Goal: Task Accomplishment & Management: Manage account settings

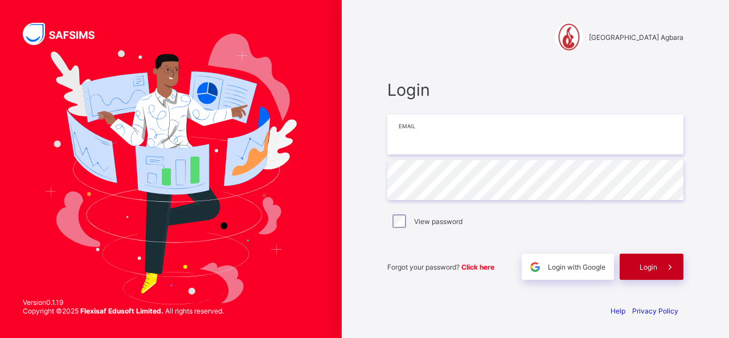
type input "**********"
click at [644, 265] on span "Login" at bounding box center [649, 267] width 18 height 9
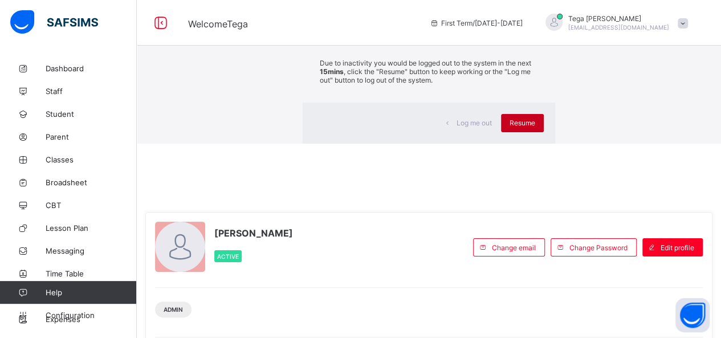
click at [501, 132] on div "Resume" at bounding box center [522, 123] width 43 height 18
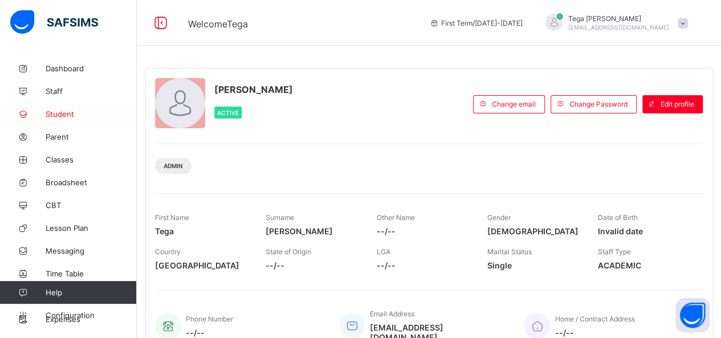
click at [54, 113] on span "Student" at bounding box center [91, 113] width 91 height 9
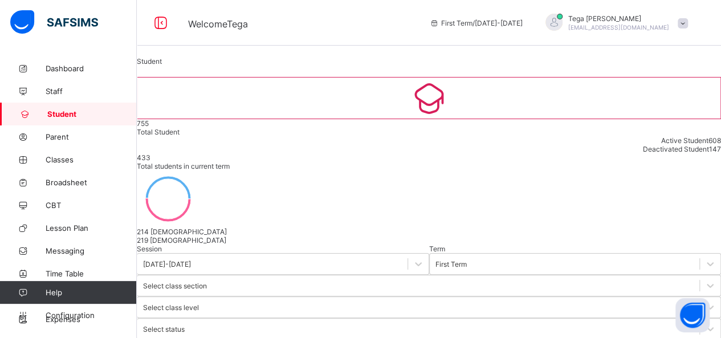
type input "******"
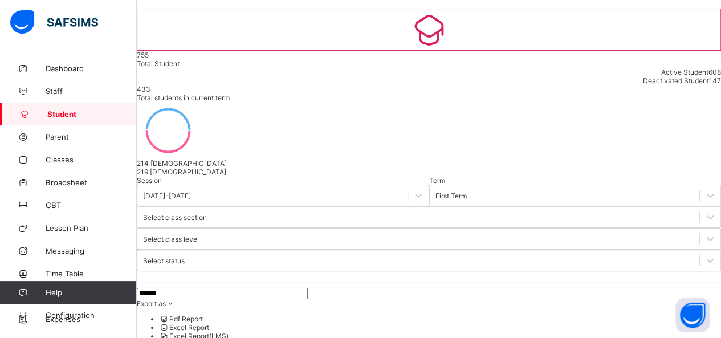
scroll to position [72, 0]
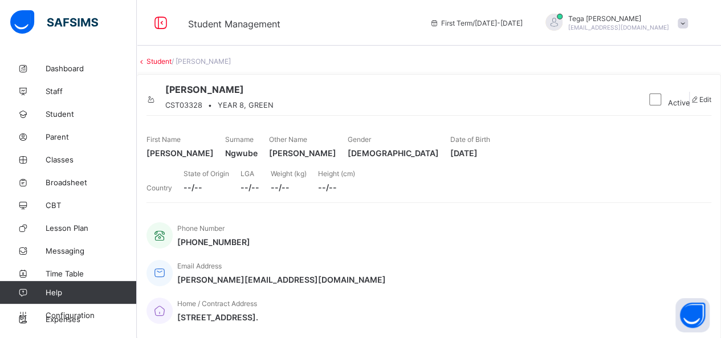
click at [156, 95] on div at bounding box center [151, 95] width 10 height 0
click at [156, 104] on icon at bounding box center [151, 99] width 10 height 9
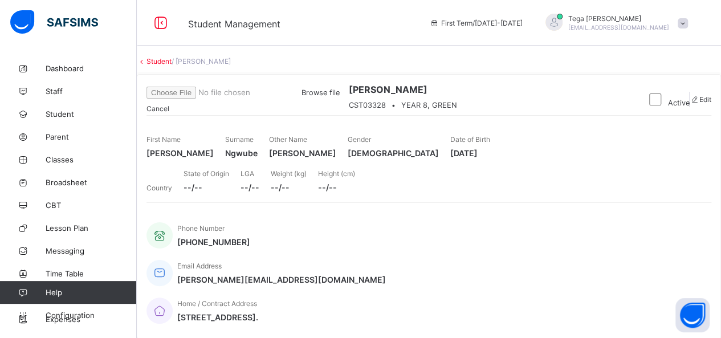
click at [339, 99] on div "Browse file" at bounding box center [242, 93] width 193 height 12
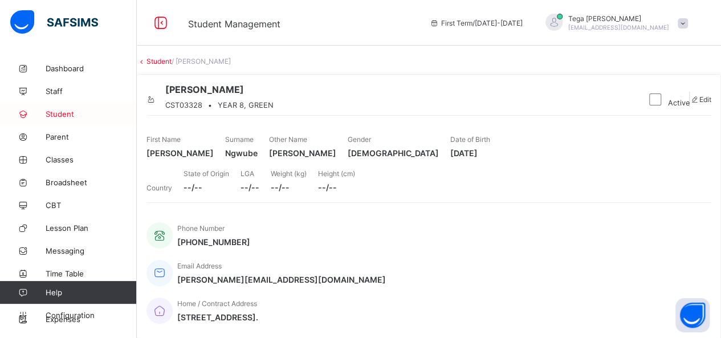
click at [53, 112] on span "Student" at bounding box center [91, 113] width 91 height 9
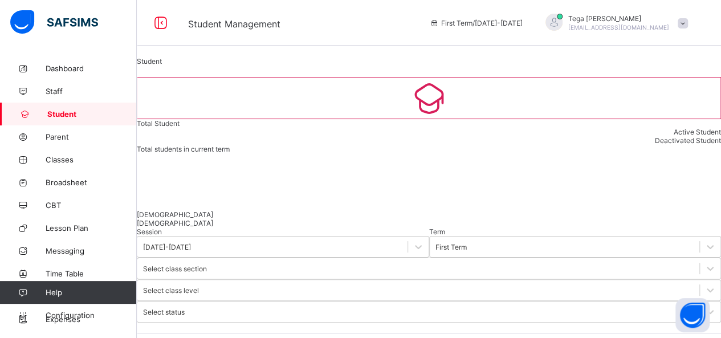
click at [53, 112] on span "Student" at bounding box center [91, 113] width 89 height 9
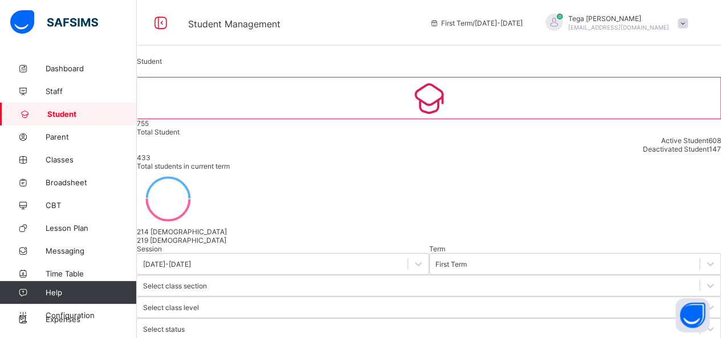
type input "*******"
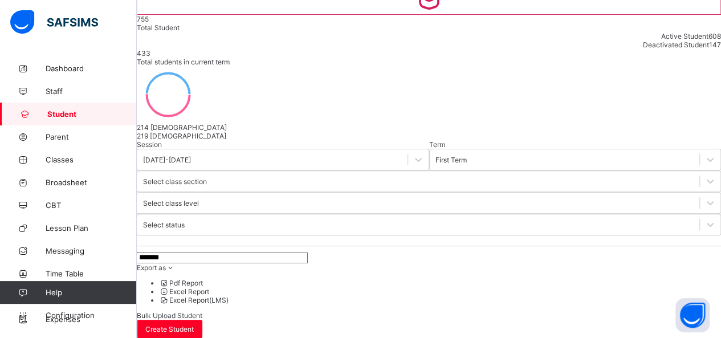
scroll to position [107, 0]
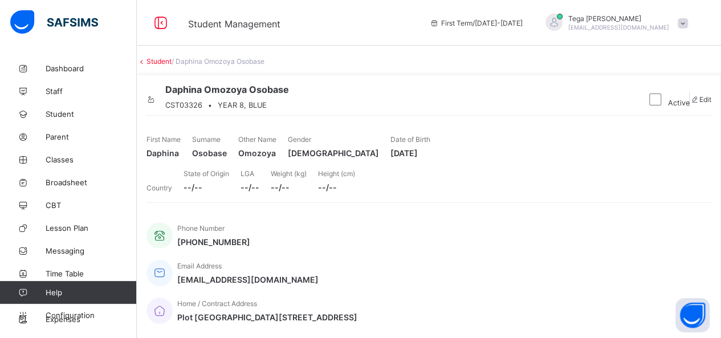
click at [156, 104] on icon at bounding box center [151, 99] width 10 height 9
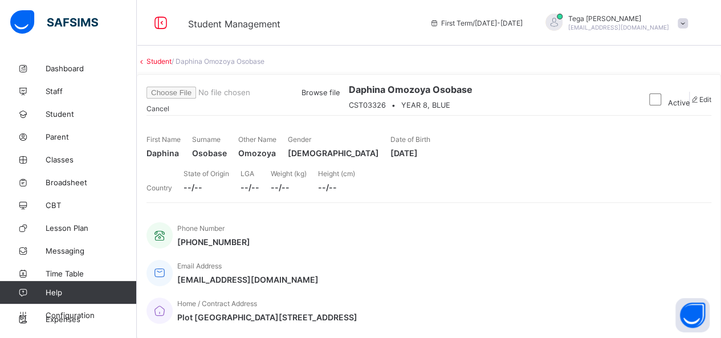
click at [339, 97] on span "Browse file" at bounding box center [320, 92] width 38 height 9
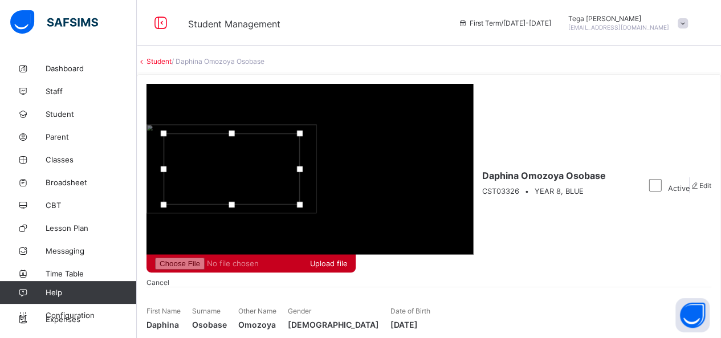
click at [355, 254] on div "Upload file" at bounding box center [250, 263] width 209 height 18
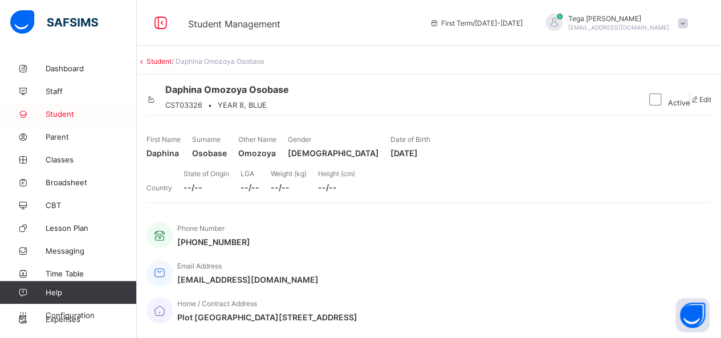
click at [67, 110] on span "Student" at bounding box center [91, 113] width 91 height 9
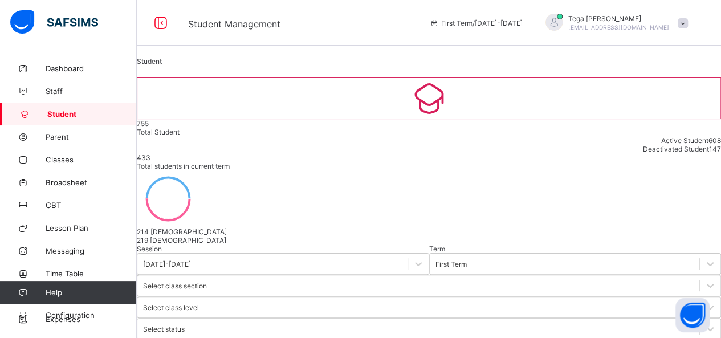
type input "****"
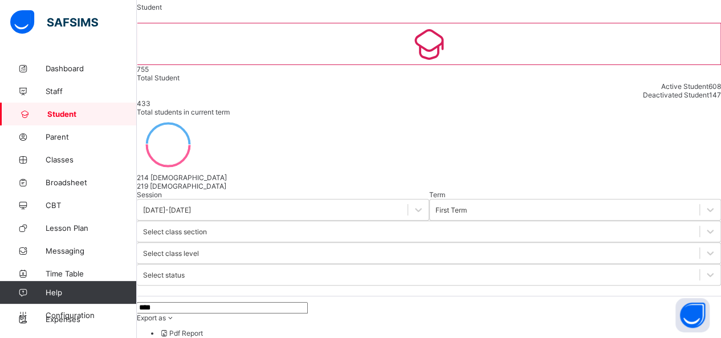
scroll to position [69, 0]
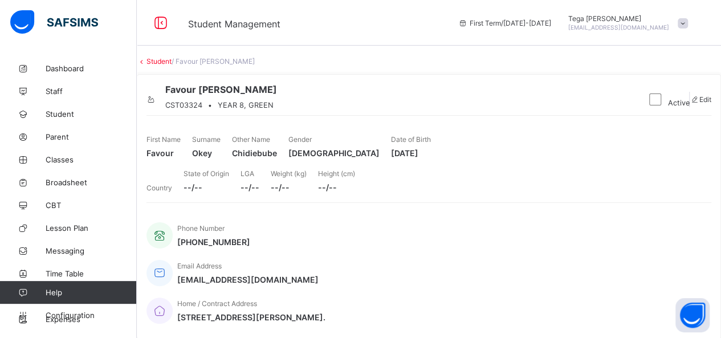
click at [156, 104] on icon at bounding box center [151, 99] width 10 height 9
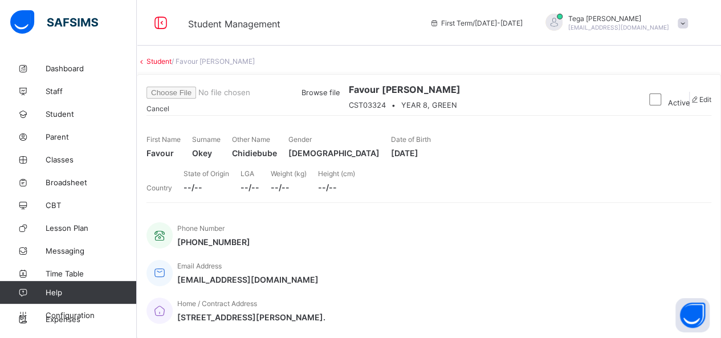
click at [339, 97] on span "Browse file" at bounding box center [242, 92] width 193 height 9
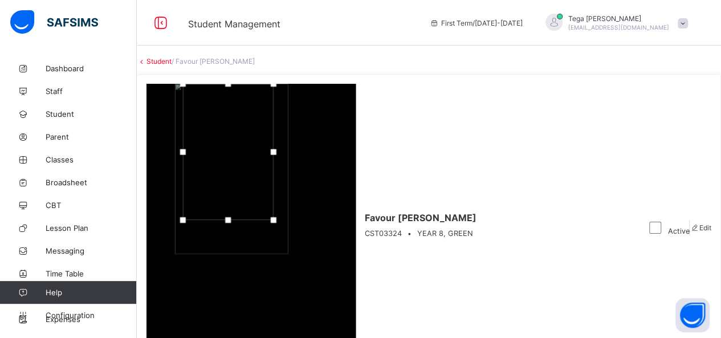
drag, startPoint x: 642, startPoint y: 100, endPoint x: 639, endPoint y: 78, distance: 21.9
click at [273, 84] on div at bounding box center [228, 152] width 91 height 136
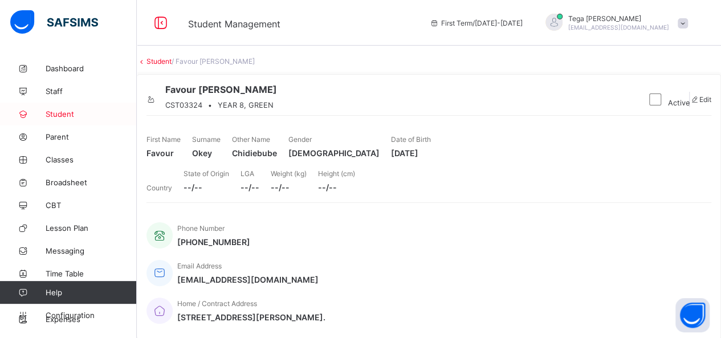
click at [55, 116] on span "Student" at bounding box center [91, 113] width 91 height 9
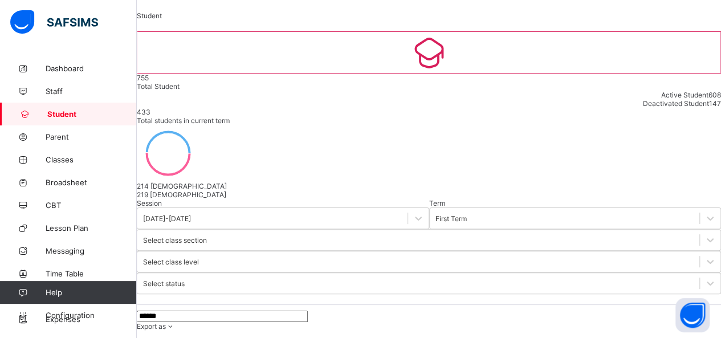
scroll to position [68, 0]
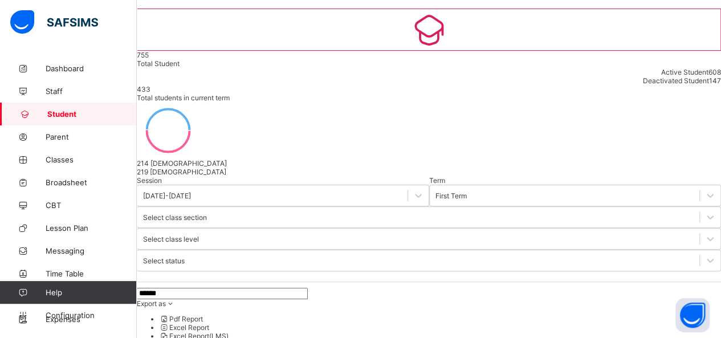
type input "******"
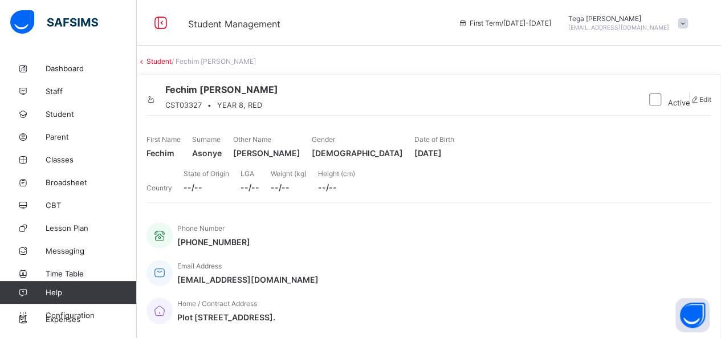
click at [156, 104] on icon at bounding box center [151, 99] width 10 height 9
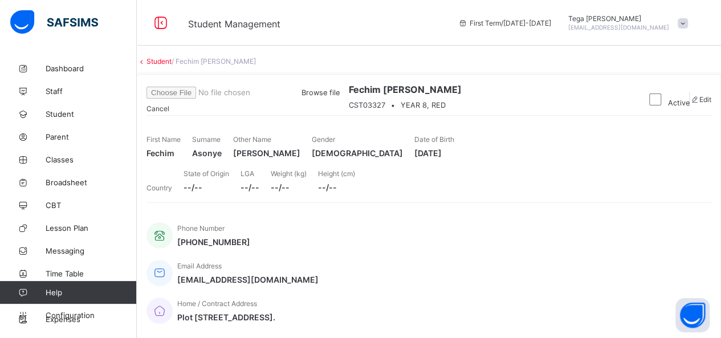
click at [339, 97] on span "Browse file" at bounding box center [320, 92] width 38 height 9
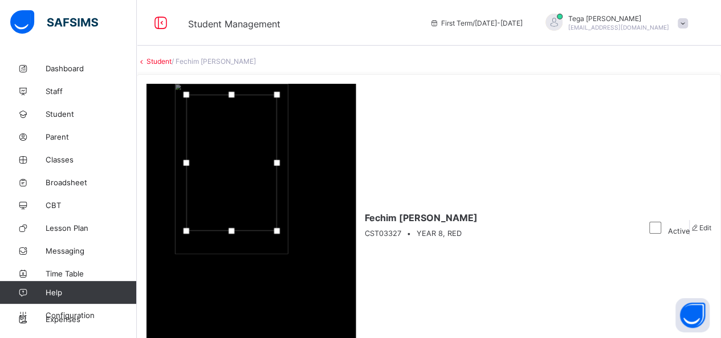
drag, startPoint x: 642, startPoint y: 116, endPoint x: 642, endPoint y: 109, distance: 6.3
click at [277, 109] on div at bounding box center [231, 163] width 91 height 136
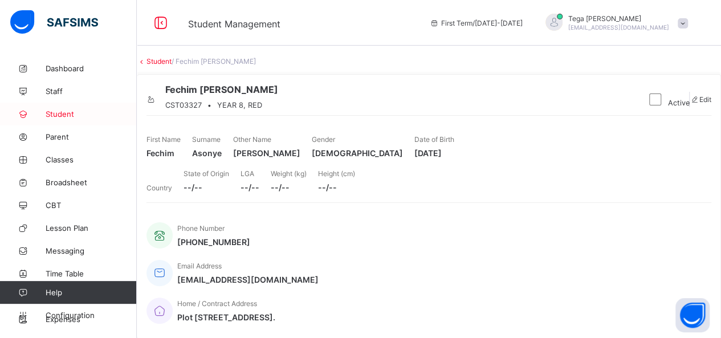
click at [56, 110] on span "Student" at bounding box center [91, 113] width 91 height 9
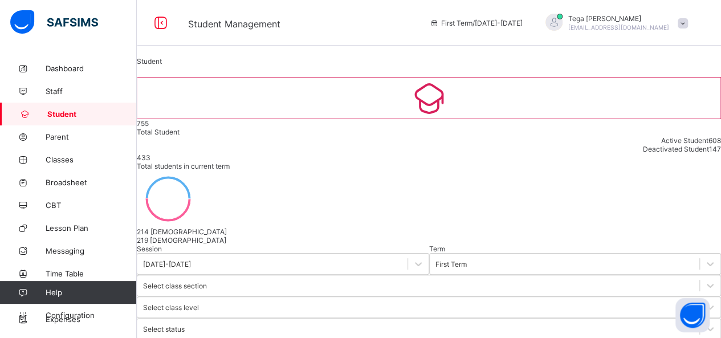
type input "*****"
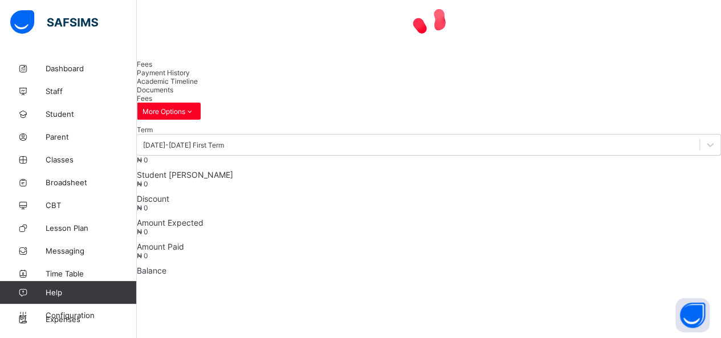
click at [207, 247] on div "Term [DATE]-[DATE] First Term ₦ 0 Student Bill ₦ 0 Discount ₦ 0 Amount Expected…" at bounding box center [429, 309] width 584 height 378
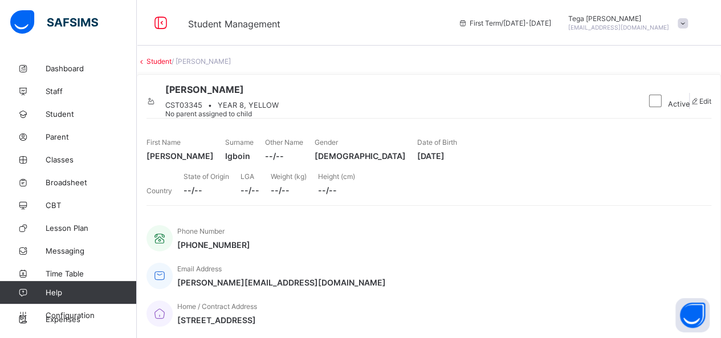
click at [156, 105] on icon at bounding box center [151, 101] width 10 height 9
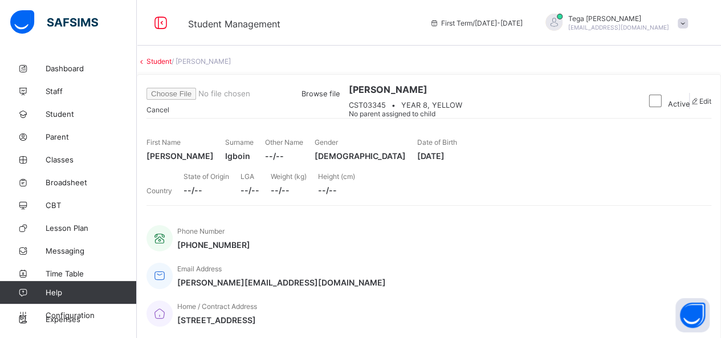
click at [339, 98] on span "Browse file" at bounding box center [242, 93] width 193 height 9
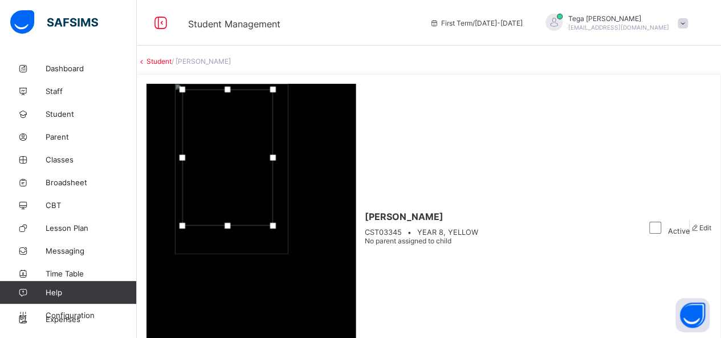
drag, startPoint x: 633, startPoint y: 87, endPoint x: 629, endPoint y: 76, distance: 12.1
click at [273, 89] on div at bounding box center [227, 157] width 91 height 136
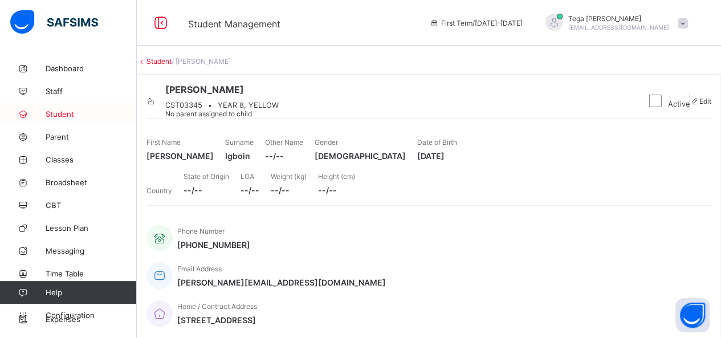
click at [52, 114] on span "Student" at bounding box center [91, 113] width 91 height 9
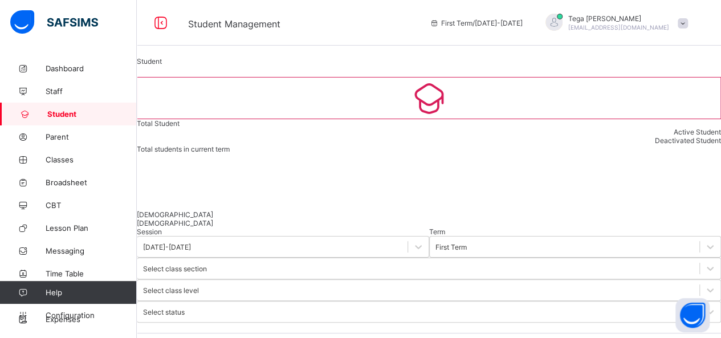
click at [52, 114] on span "Student" at bounding box center [91, 113] width 89 height 9
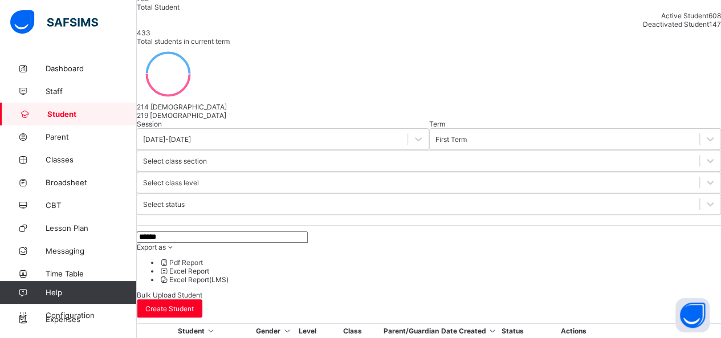
scroll to position [133, 0]
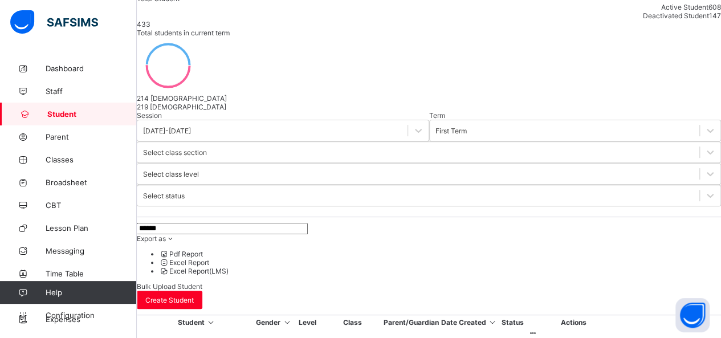
type input "******"
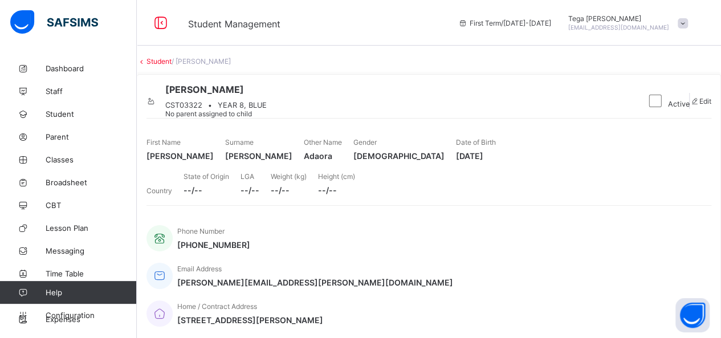
click at [156, 105] on icon at bounding box center [151, 101] width 10 height 9
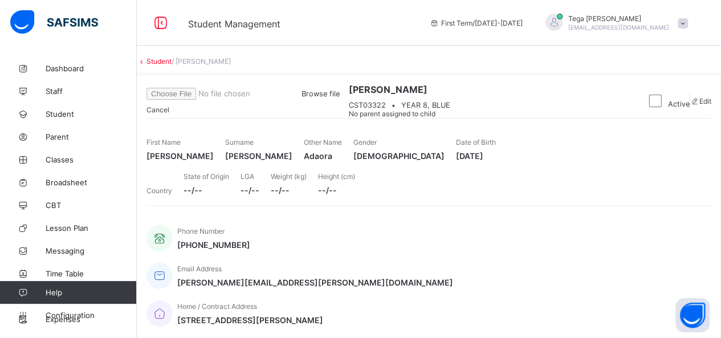
click at [339, 98] on span "Browse file" at bounding box center [320, 93] width 38 height 9
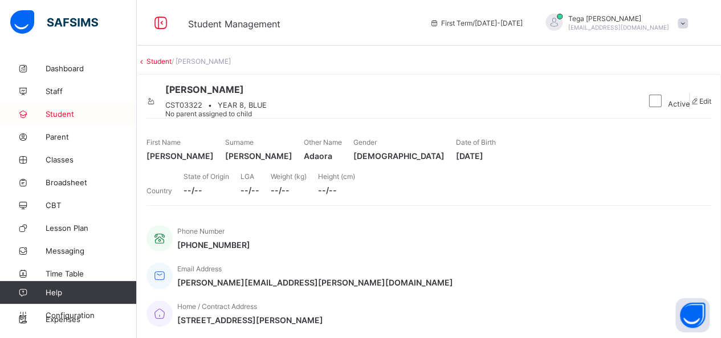
click at [52, 113] on span "Student" at bounding box center [91, 113] width 91 height 9
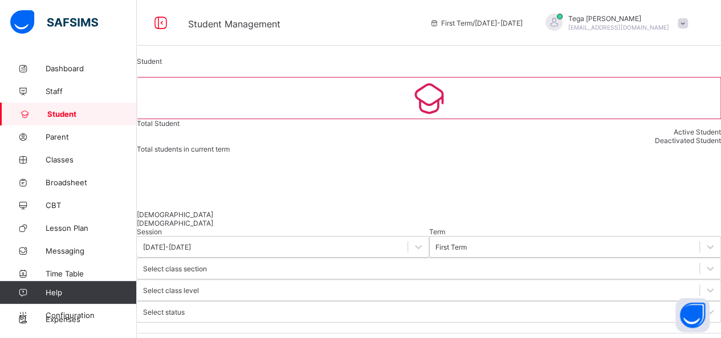
click at [52, 113] on span "Student" at bounding box center [91, 113] width 89 height 9
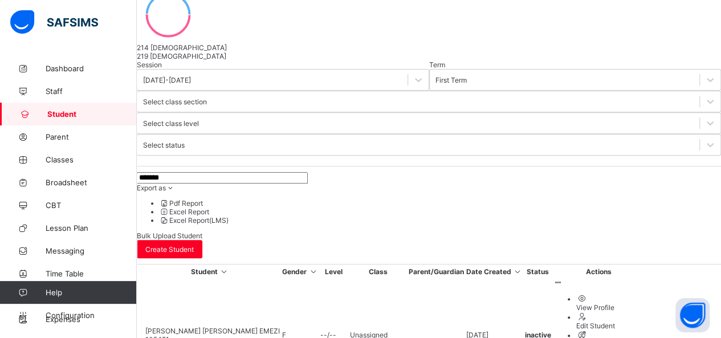
scroll to position [174, 0]
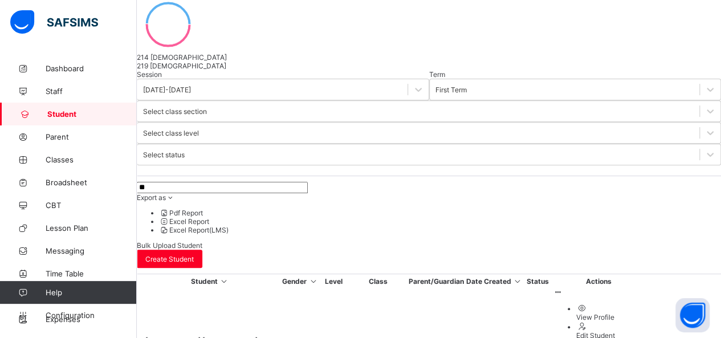
type input "*"
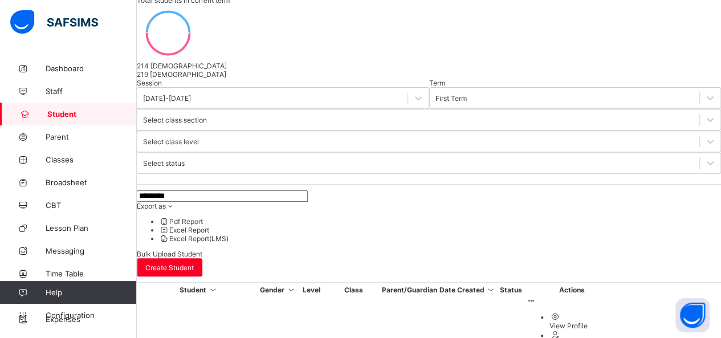
scroll to position [152, 0]
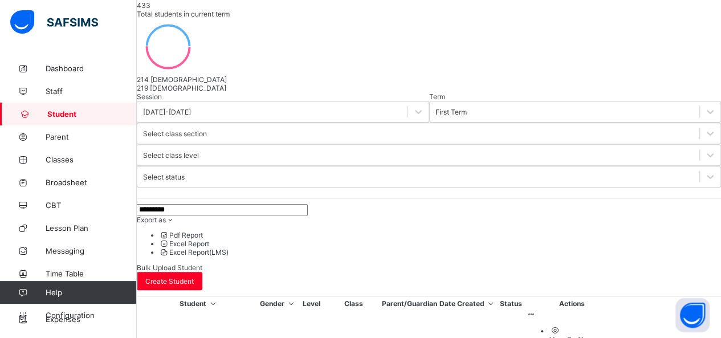
type input "*********"
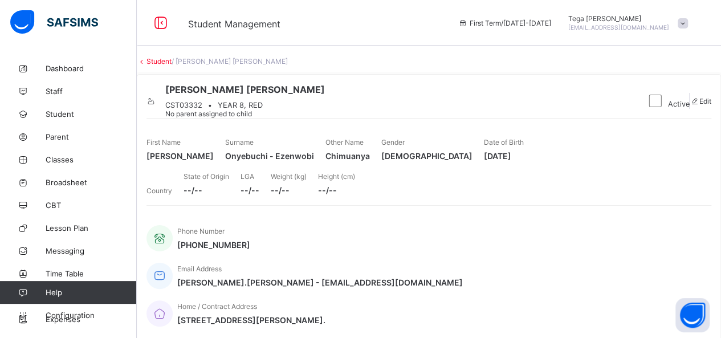
click at [156, 105] on icon at bounding box center [151, 101] width 10 height 9
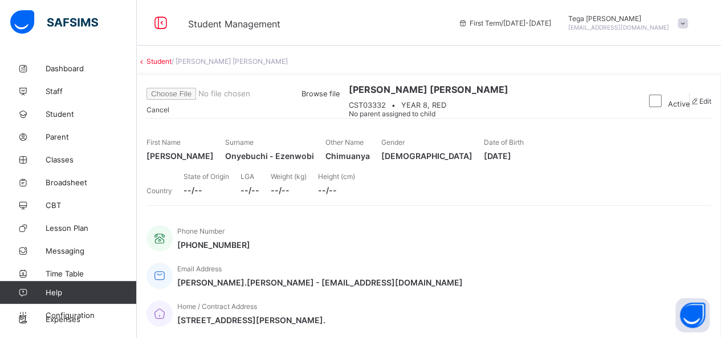
click at [339, 98] on span "Browse file" at bounding box center [320, 93] width 38 height 9
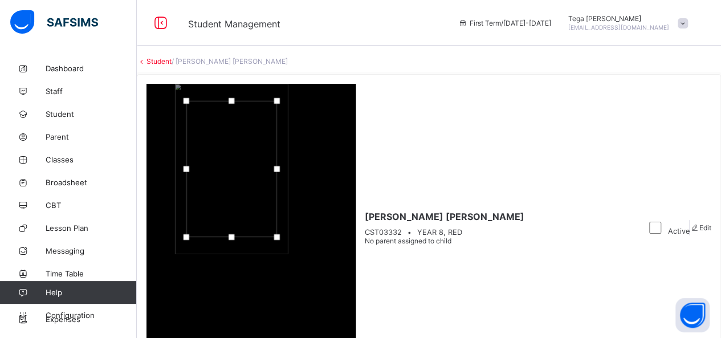
click at [277, 101] on div at bounding box center [231, 169] width 91 height 136
click at [276, 96] on div at bounding box center [231, 164] width 91 height 136
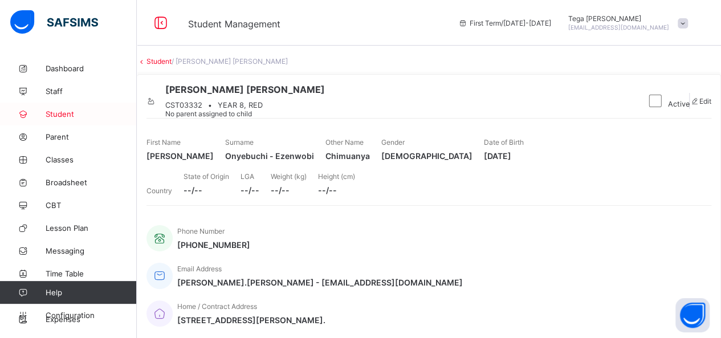
click at [55, 110] on span "Student" at bounding box center [91, 113] width 91 height 9
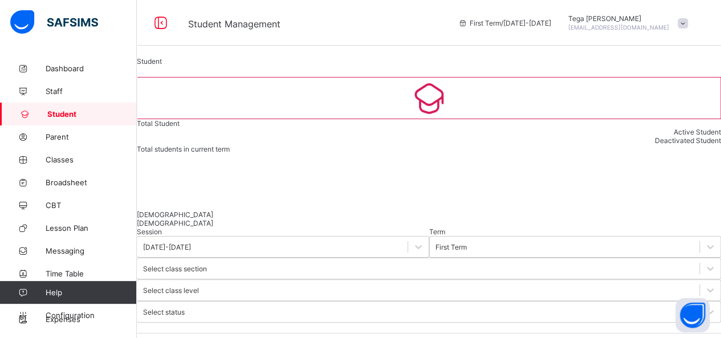
click at [55, 110] on span "Student" at bounding box center [91, 113] width 89 height 9
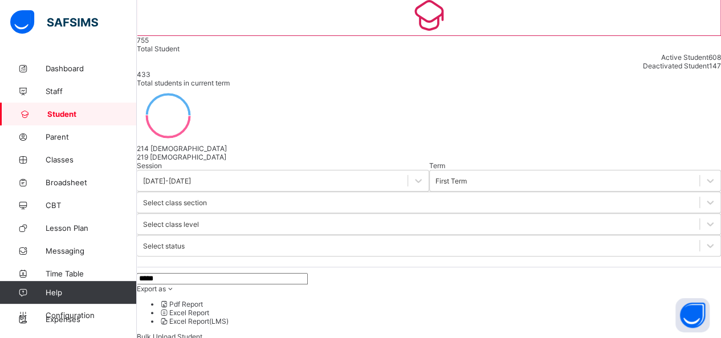
scroll to position [91, 0]
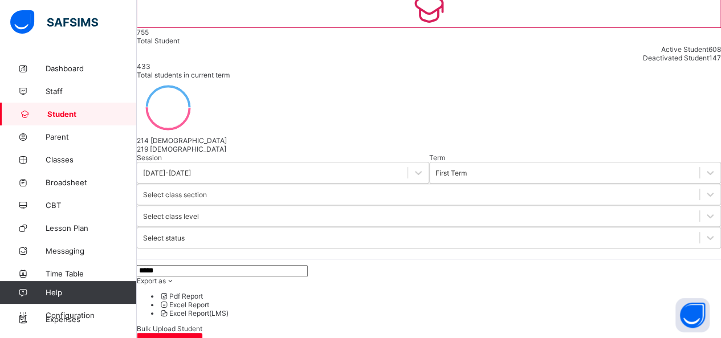
type input "*****"
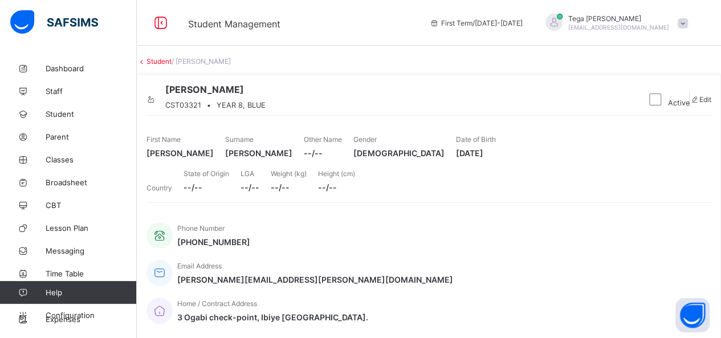
click at [156, 104] on icon at bounding box center [151, 99] width 10 height 9
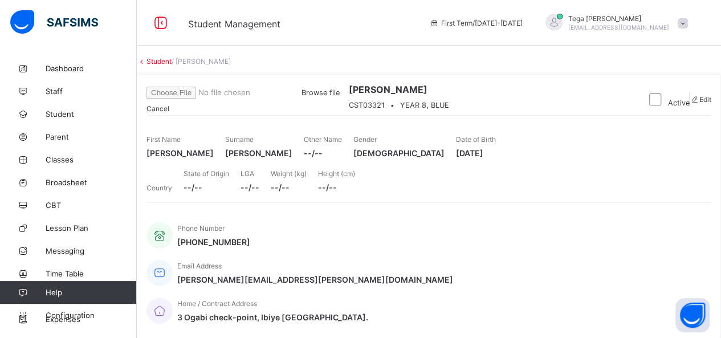
click at [339, 97] on span "Browse file" at bounding box center [242, 92] width 193 height 9
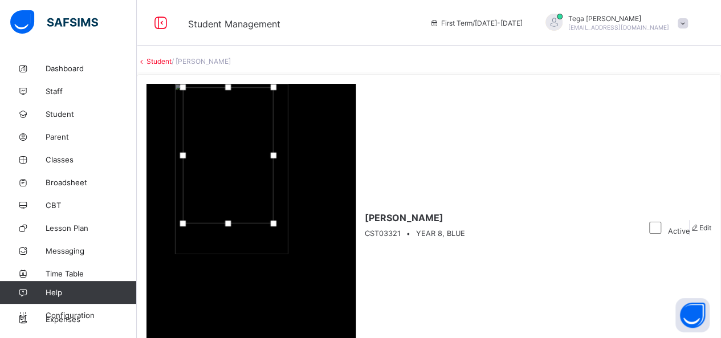
drag, startPoint x: 652, startPoint y: 75, endPoint x: 648, endPoint y: 61, distance: 14.1
click at [273, 87] on div at bounding box center [228, 155] width 91 height 136
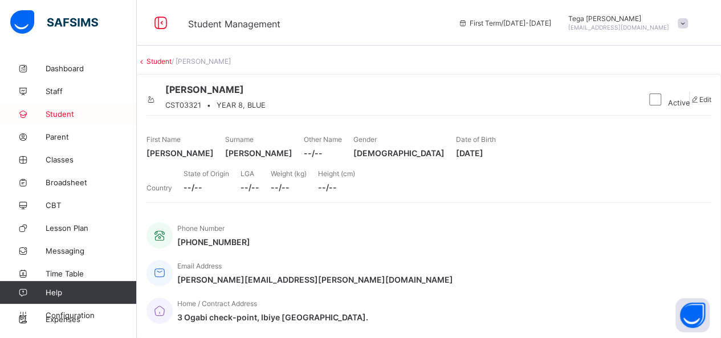
click at [55, 117] on span "Student" at bounding box center [91, 113] width 91 height 9
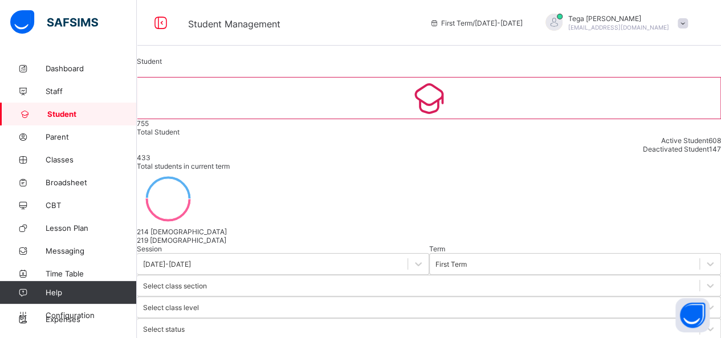
type input "****"
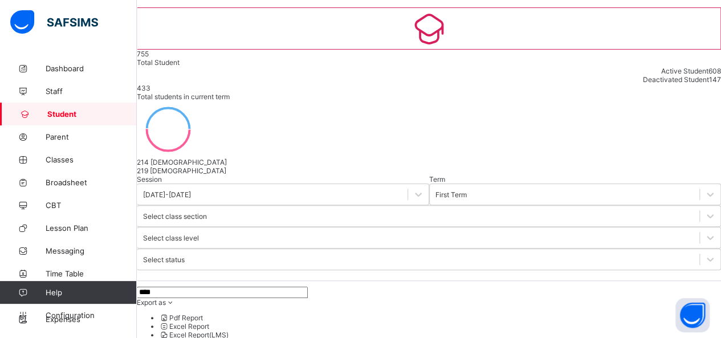
scroll to position [72, 0]
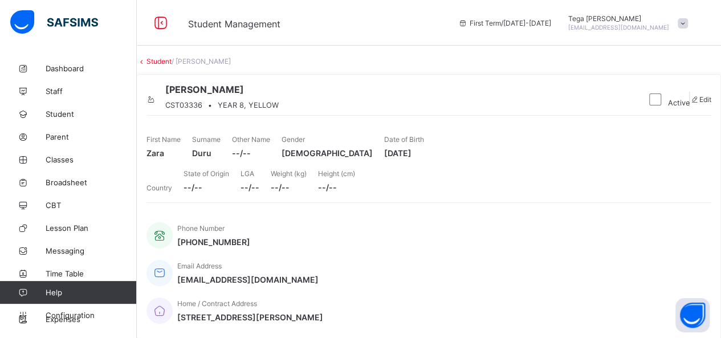
click at [156, 104] on icon at bounding box center [151, 99] width 10 height 9
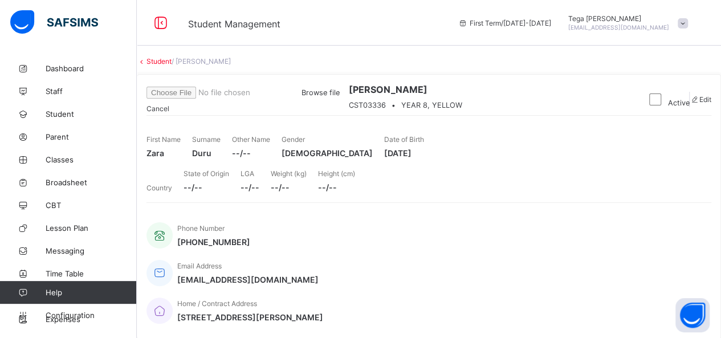
click at [339, 97] on span "Browse file" at bounding box center [242, 92] width 193 height 9
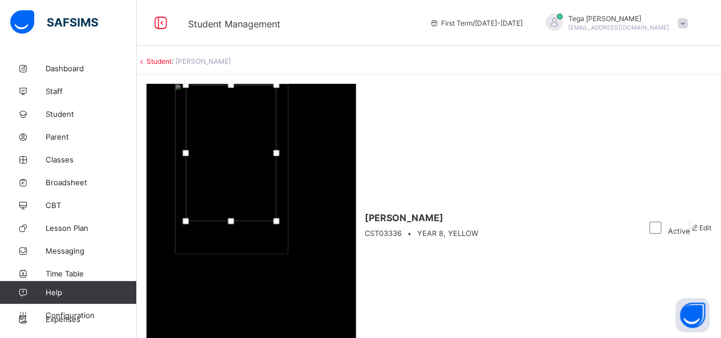
drag, startPoint x: 626, startPoint y: 103, endPoint x: 625, endPoint y: 87, distance: 16.0
click at [276, 87] on div at bounding box center [231, 153] width 91 height 136
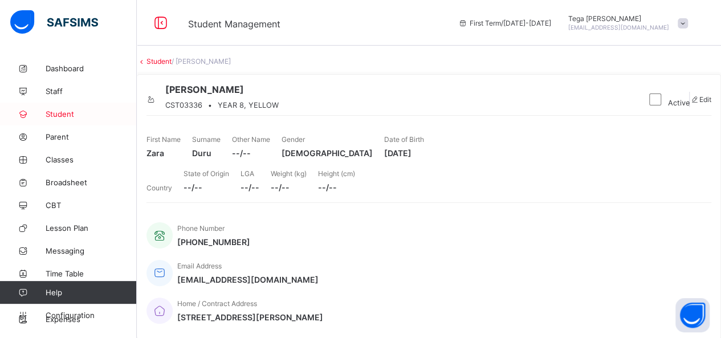
click at [67, 112] on span "Student" at bounding box center [91, 113] width 91 height 9
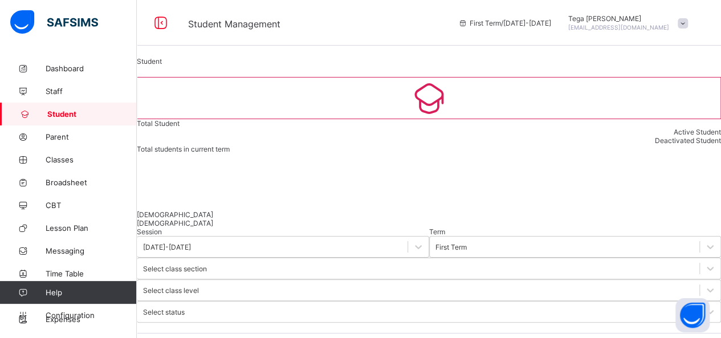
click at [67, 112] on span "Student" at bounding box center [91, 113] width 89 height 9
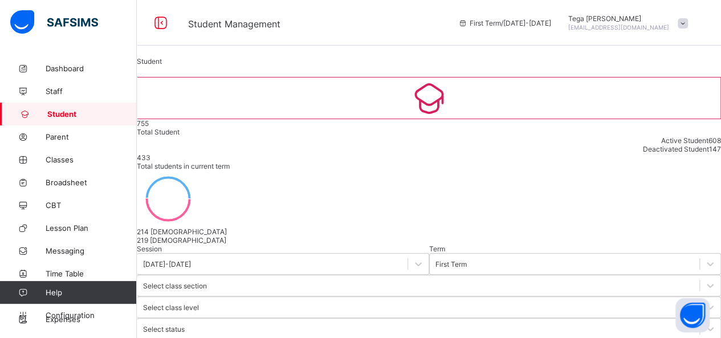
type input "******"
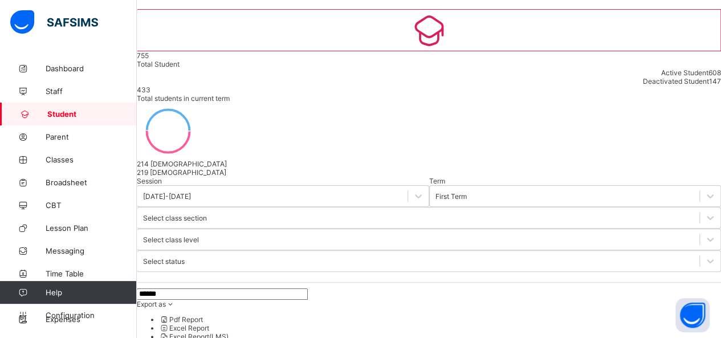
scroll to position [68, 0]
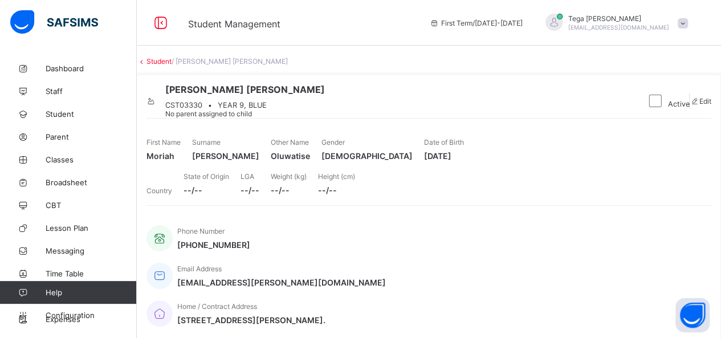
click at [156, 105] on icon at bounding box center [151, 101] width 10 height 9
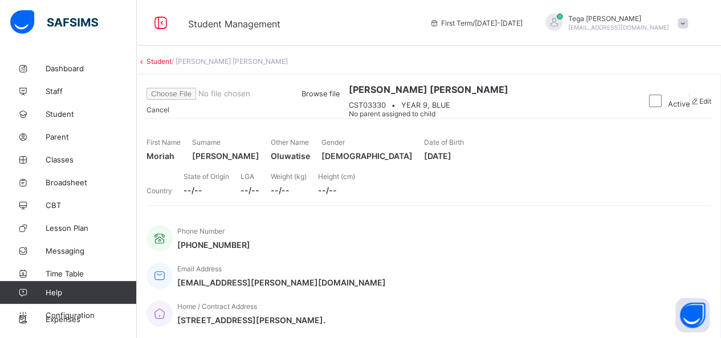
click at [339, 98] on span "Browse file" at bounding box center [242, 93] width 193 height 9
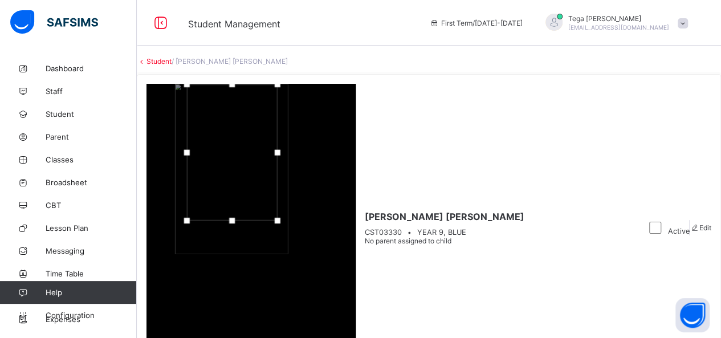
drag, startPoint x: 637, startPoint y: 79, endPoint x: 638, endPoint y: 62, distance: 16.5
click at [277, 84] on div at bounding box center [232, 152] width 91 height 136
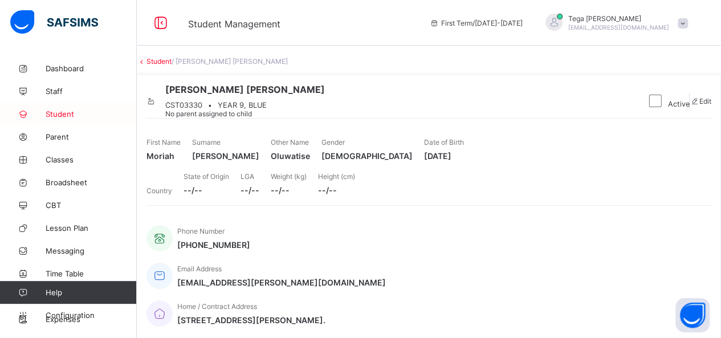
click at [54, 114] on span "Student" at bounding box center [91, 113] width 91 height 9
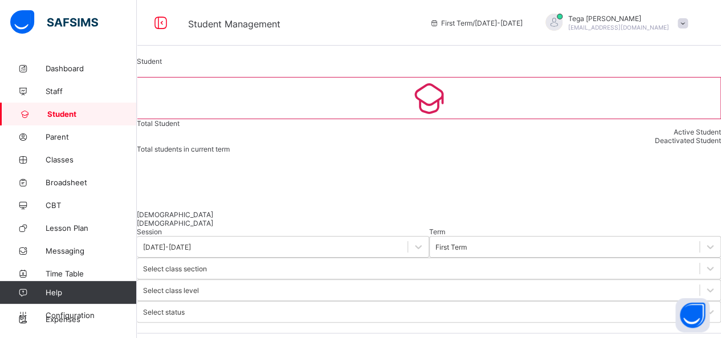
click at [54, 114] on span "Student" at bounding box center [91, 113] width 89 height 9
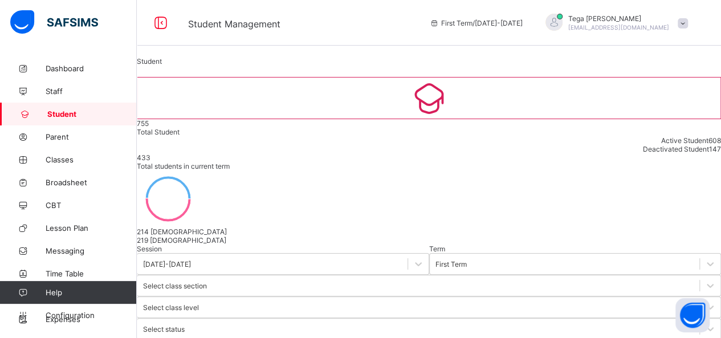
type input "******"
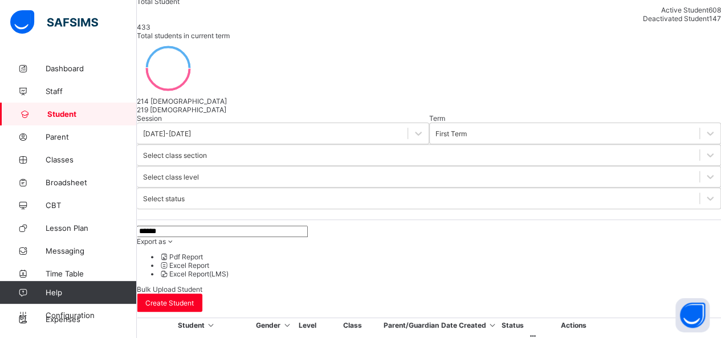
scroll to position [133, 0]
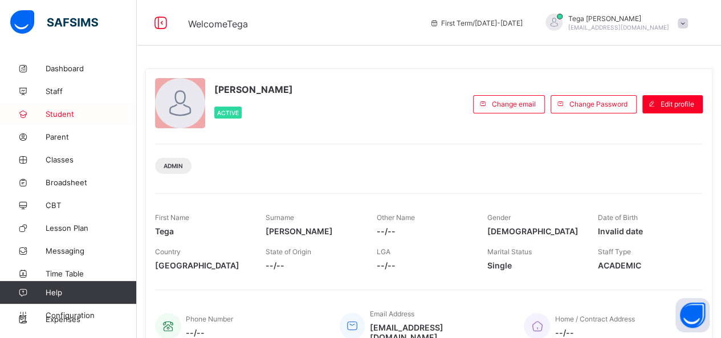
click at [64, 111] on span "Student" at bounding box center [91, 113] width 91 height 9
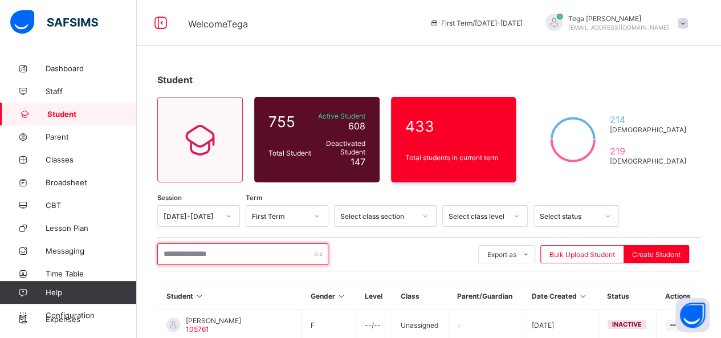
click at [191, 249] on input "text" at bounding box center [242, 254] width 171 height 22
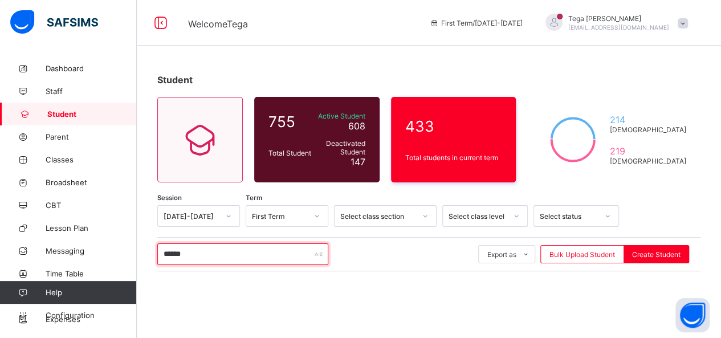
type input "******"
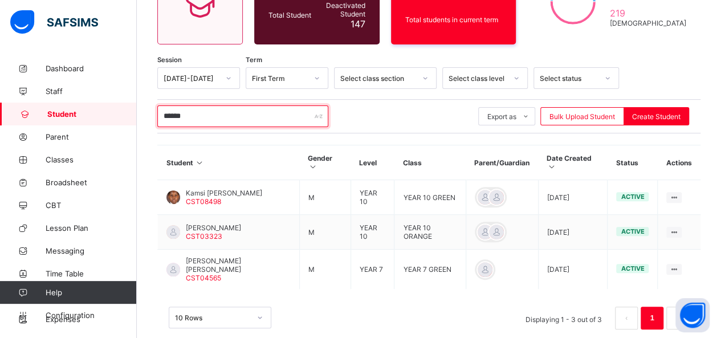
scroll to position [141, 0]
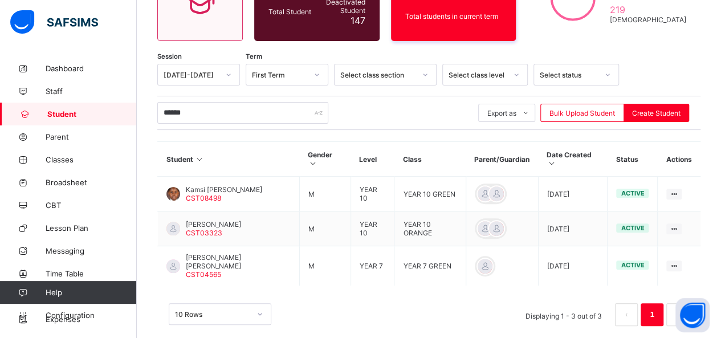
click at [112, 20] on div at bounding box center [67, 23] width 137 height 46
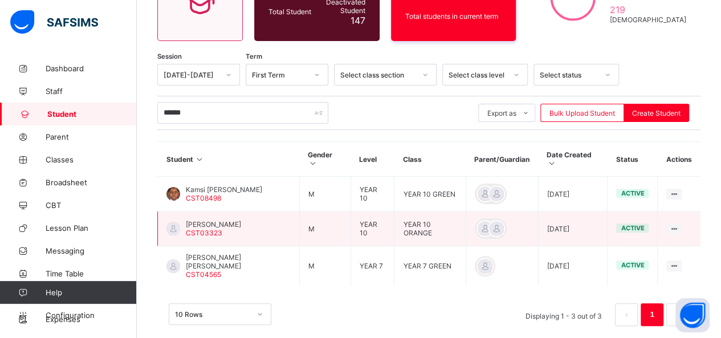
click at [203, 220] on span "Andrew Ugonna Okafor" at bounding box center [213, 224] width 55 height 9
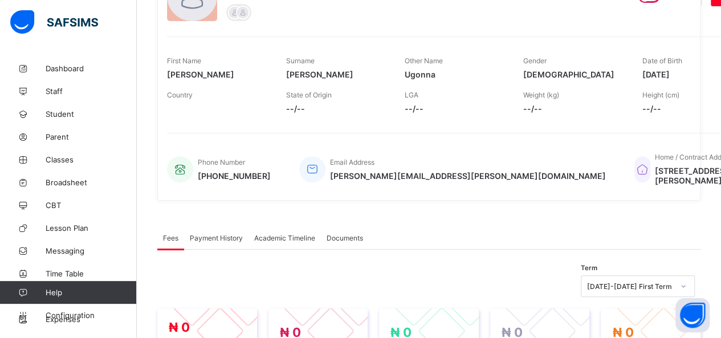
click at [325, 29] on div "Andrew Ugonna Okafor CST03323 • YEAR 10, ORANGE Active Edit First Name Andrew S…" at bounding box center [428, 80] width 543 height 239
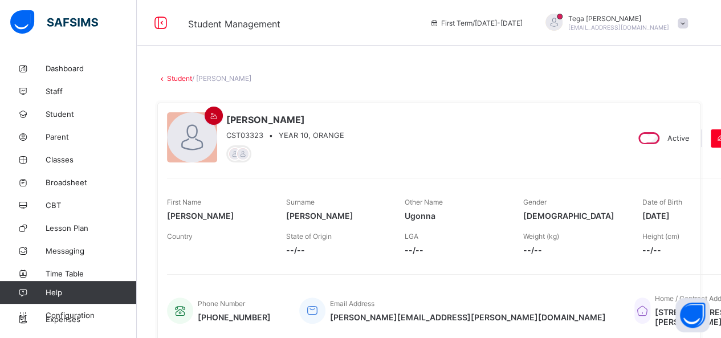
click at [218, 117] on icon at bounding box center [214, 116] width 10 height 9
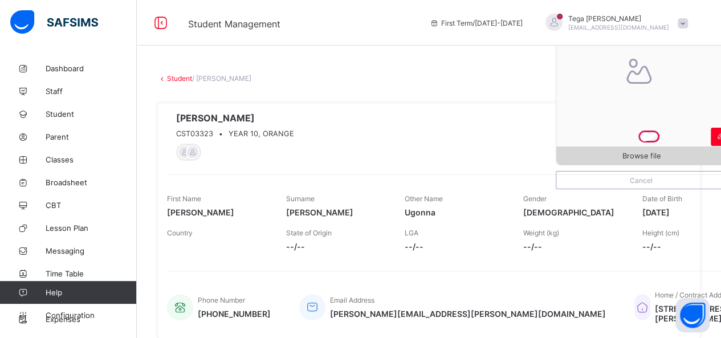
click at [619, 152] on span "Browse file" at bounding box center [641, 156] width 170 height 9
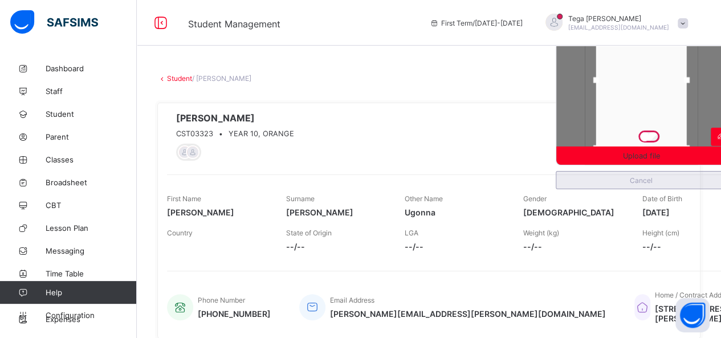
click at [658, 171] on div "Cancel" at bounding box center [640, 180] width 171 height 18
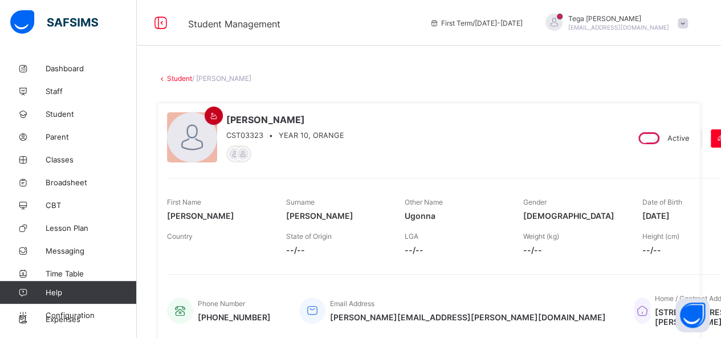
click at [210, 113] on icon at bounding box center [214, 116] width 10 height 9
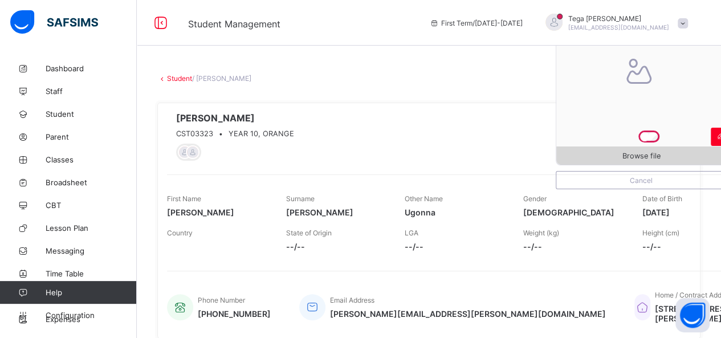
click at [646, 154] on span "Browse file" at bounding box center [641, 156] width 38 height 9
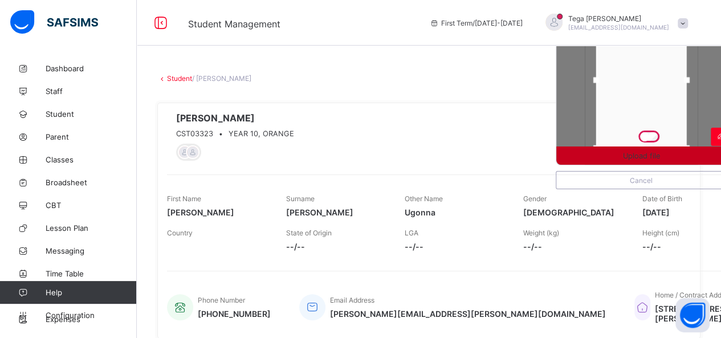
click at [632, 154] on span "Upload file" at bounding box center [641, 156] width 37 height 9
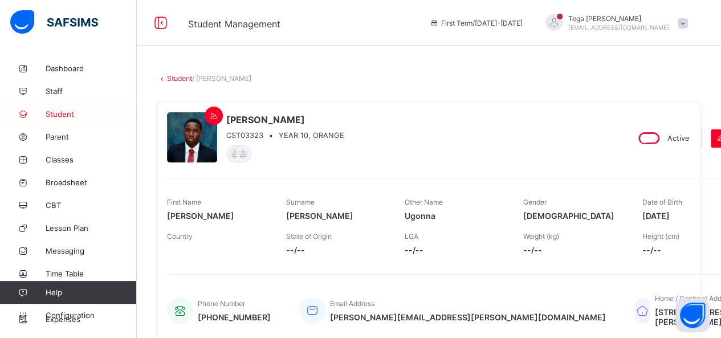
click at [57, 117] on span "Student" at bounding box center [91, 113] width 91 height 9
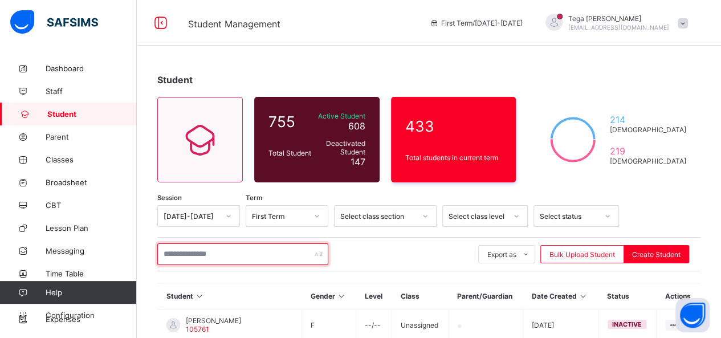
click at [189, 254] on input "text" at bounding box center [242, 254] width 171 height 22
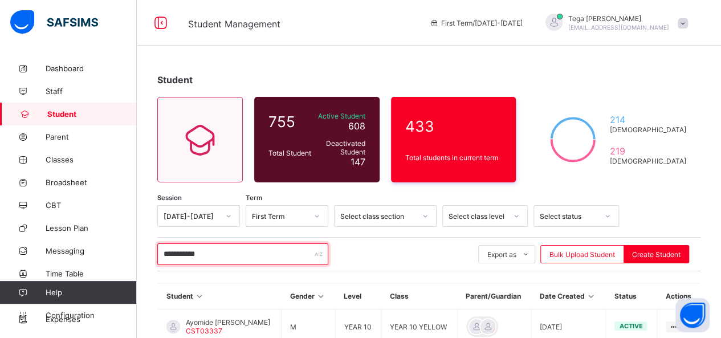
type input "**********"
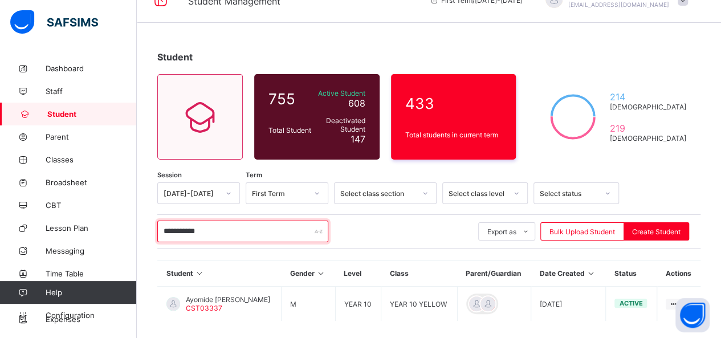
scroll to position [46, 0]
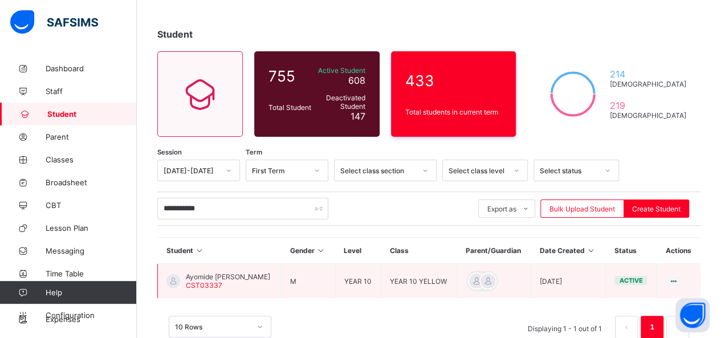
click at [197, 275] on span "Ayomide Ayodeji Akinterinwa" at bounding box center [228, 276] width 84 height 9
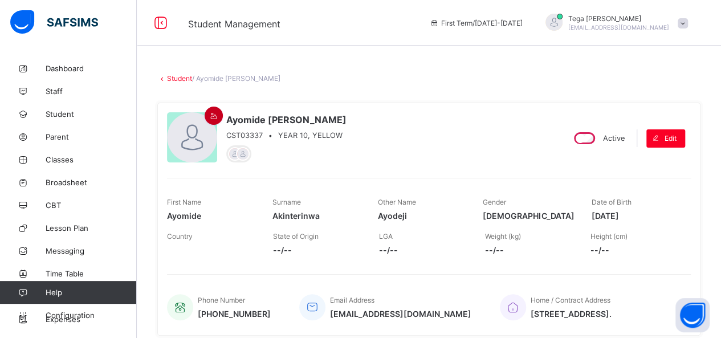
click at [212, 116] on icon at bounding box center [214, 116] width 10 height 9
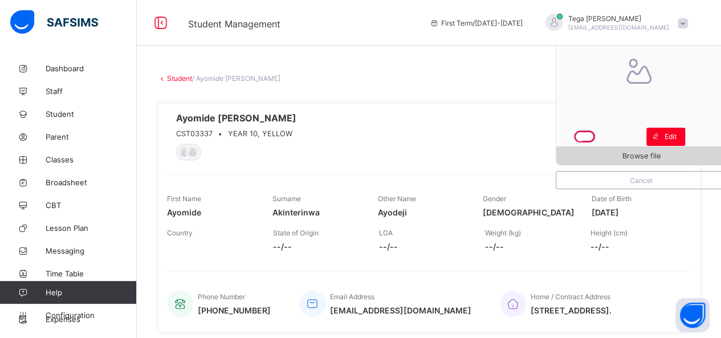
click at [620, 155] on span "Browse file" at bounding box center [641, 156] width 170 height 9
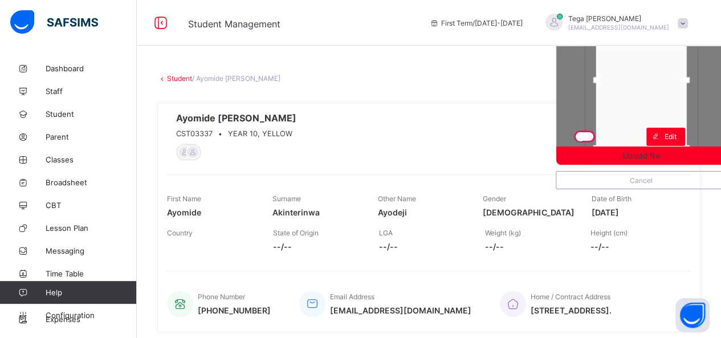
click at [620, 104] on div at bounding box center [641, 80] width 91 height 136
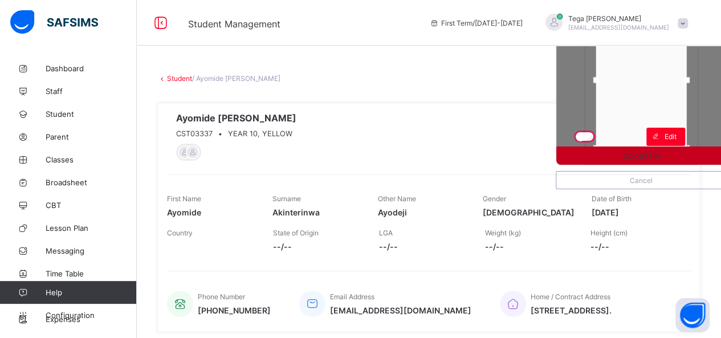
click at [633, 153] on span "Upload file" at bounding box center [641, 156] width 37 height 9
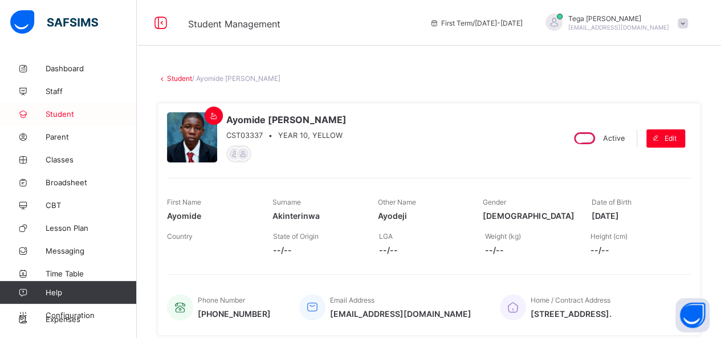
click at [61, 116] on span "Student" at bounding box center [91, 113] width 91 height 9
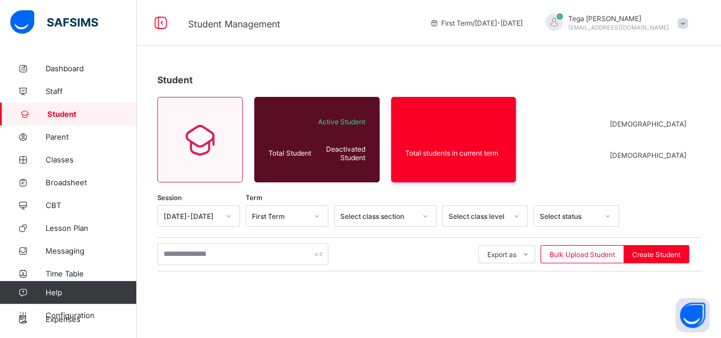
click at [61, 116] on span "Student" at bounding box center [91, 113] width 89 height 9
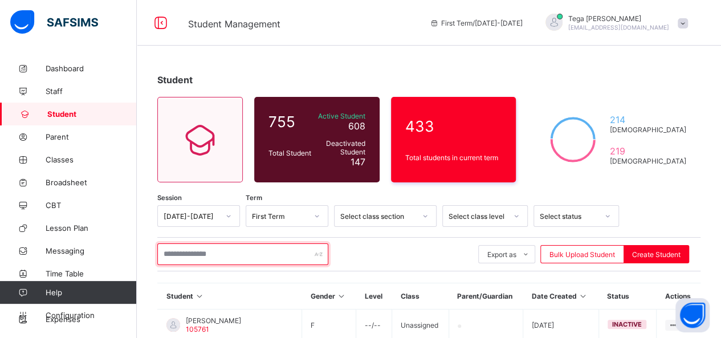
click at [227, 249] on input "text" at bounding box center [242, 254] width 171 height 22
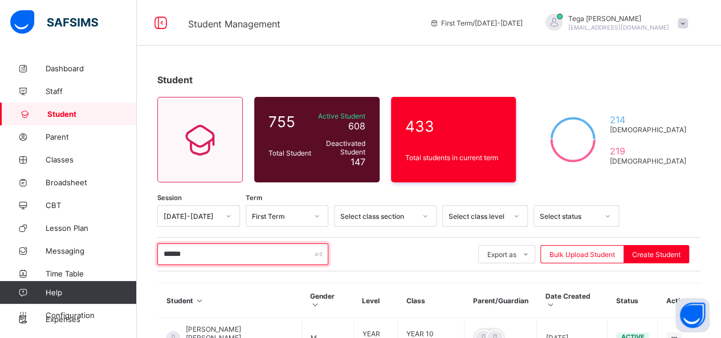
type input "*******"
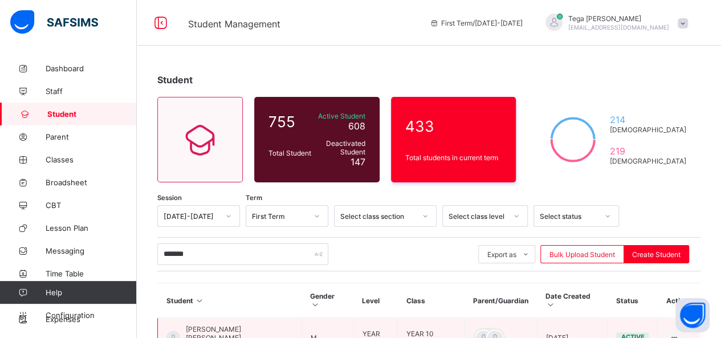
click at [210, 325] on span "Chigozie Williams Asiegbu" at bounding box center [239, 333] width 107 height 17
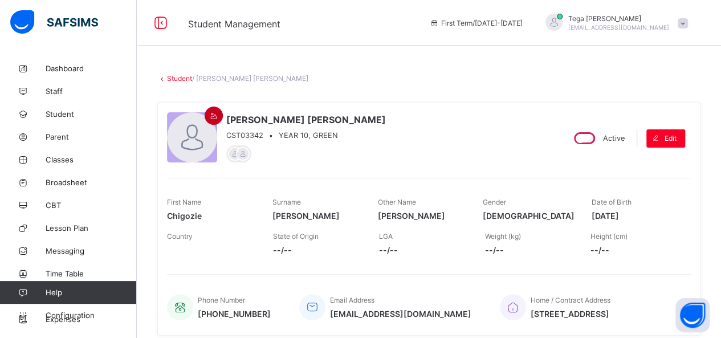
click at [215, 117] on icon at bounding box center [214, 116] width 10 height 9
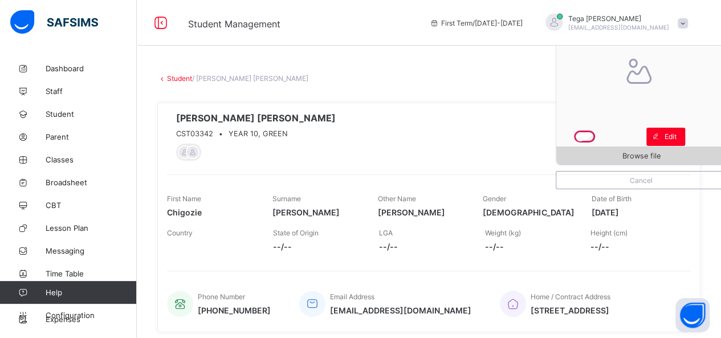
click at [620, 161] on div "Browse file" at bounding box center [641, 155] width 170 height 18
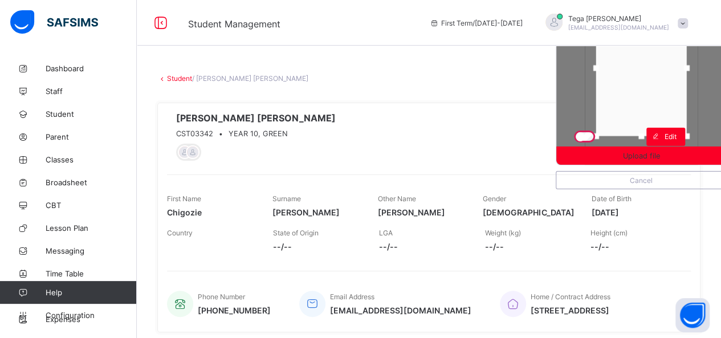
drag, startPoint x: 629, startPoint y: 121, endPoint x: 629, endPoint y: 109, distance: 12.0
click at [629, 109] on div at bounding box center [641, 68] width 91 height 136
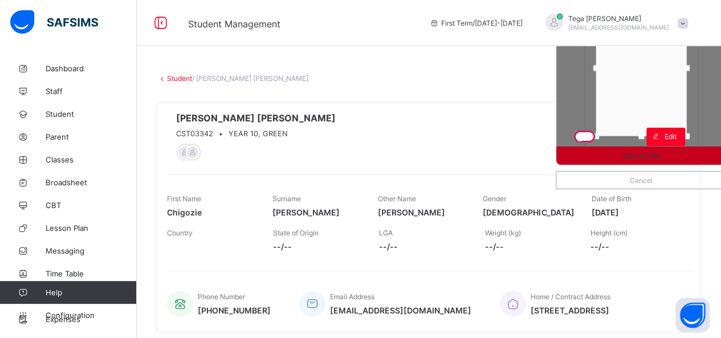
click at [636, 154] on span "Upload file" at bounding box center [641, 156] width 37 height 9
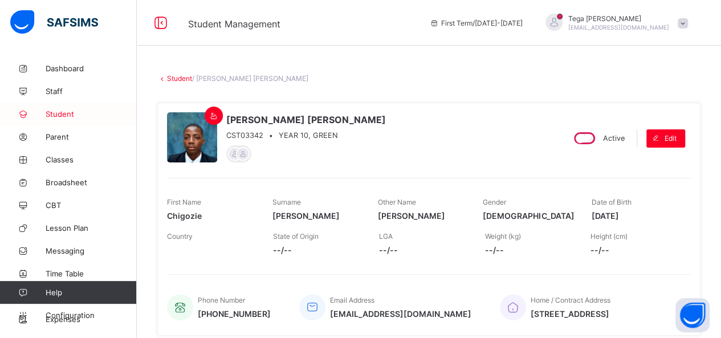
click at [67, 110] on span "Student" at bounding box center [91, 113] width 91 height 9
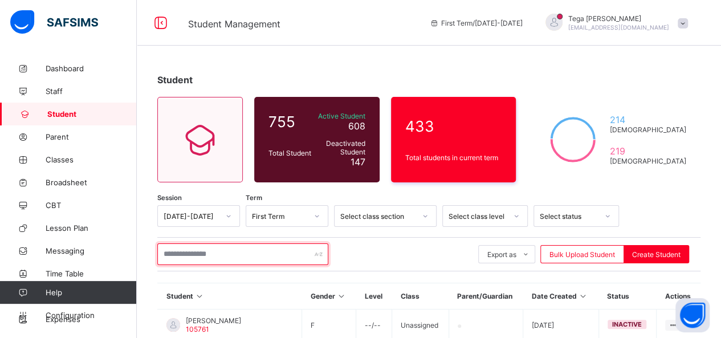
click at [186, 248] on input "text" at bounding box center [242, 254] width 171 height 22
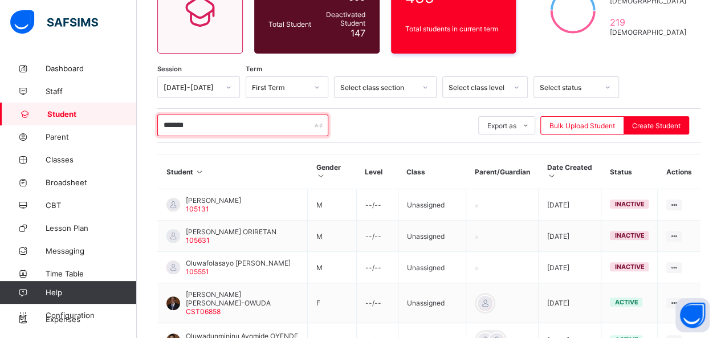
scroll to position [205, 0]
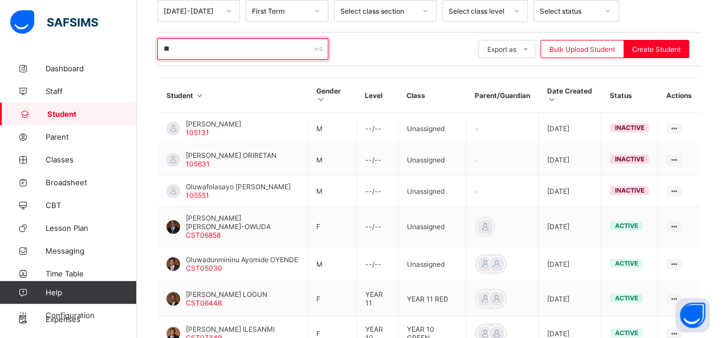
type input "*"
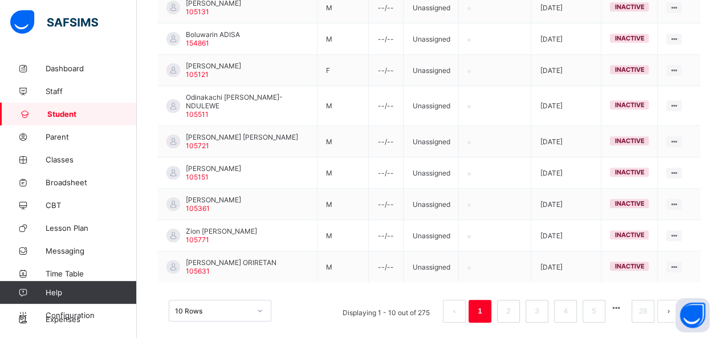
scroll to position [62, 0]
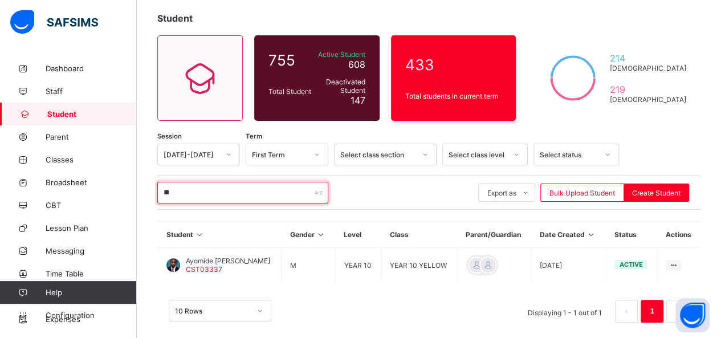
type input "*"
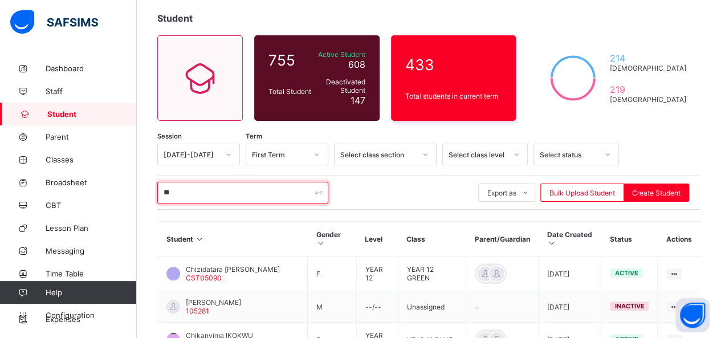
type input "*"
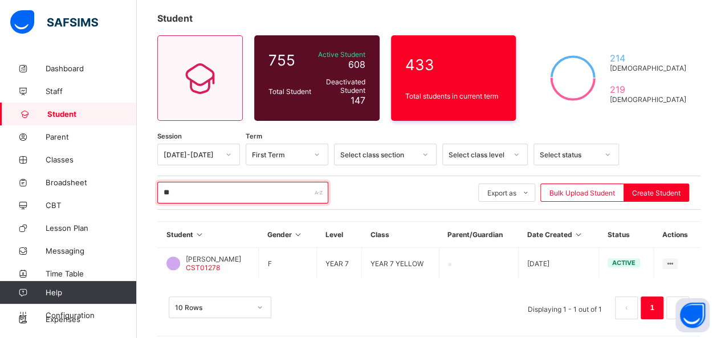
type input "*"
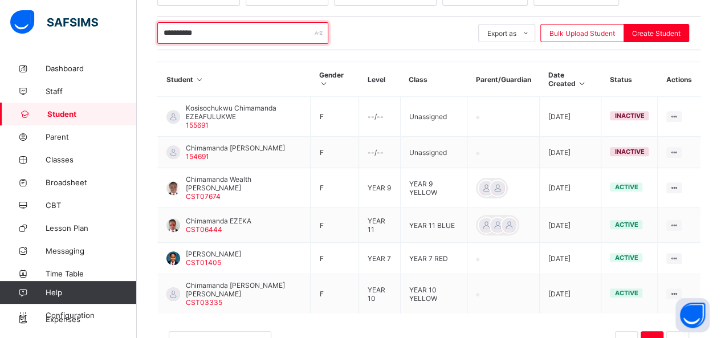
scroll to position [229, 0]
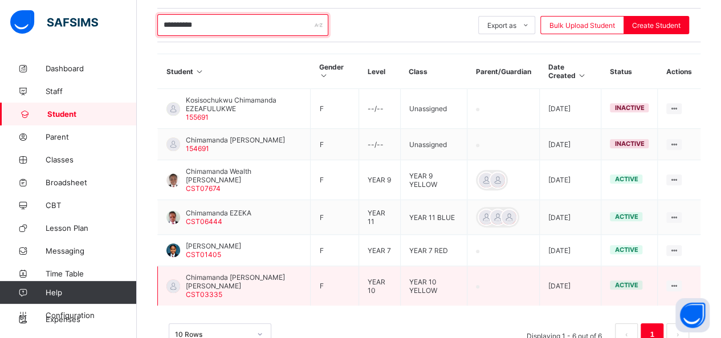
type input "**********"
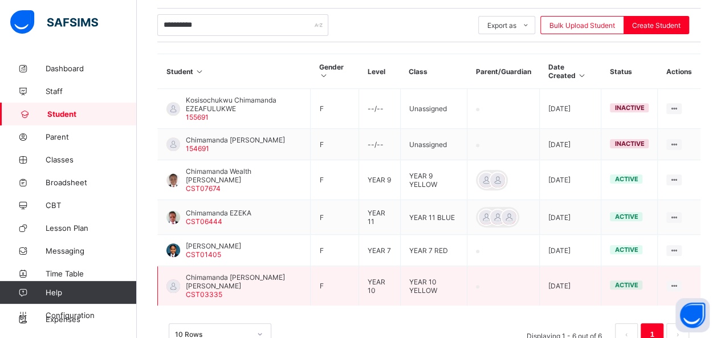
click at [231, 273] on span "Chimamanda Michelle JK-Onyeka" at bounding box center [244, 281] width 116 height 17
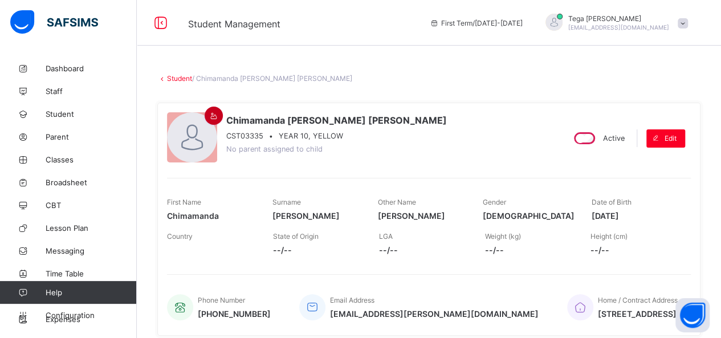
click at [213, 109] on div at bounding box center [213, 116] width 18 height 18
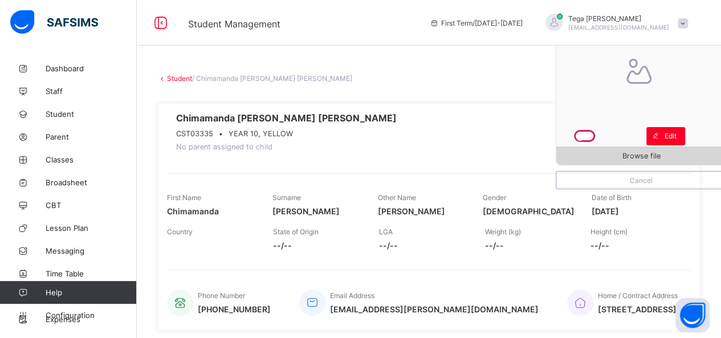
click at [658, 154] on span "Browse file" at bounding box center [641, 156] width 38 height 9
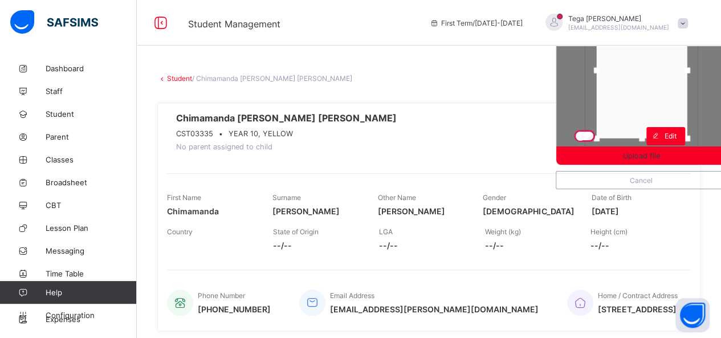
drag, startPoint x: 648, startPoint y: 83, endPoint x: 648, endPoint y: 73, distance: 9.7
click at [648, 73] on div at bounding box center [641, 70] width 91 height 136
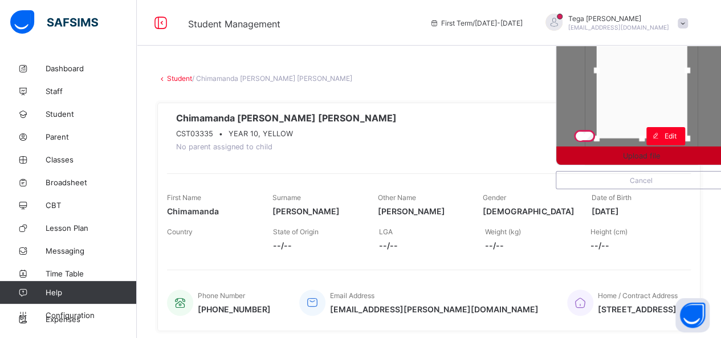
click at [631, 157] on span "Upload file" at bounding box center [641, 156] width 37 height 9
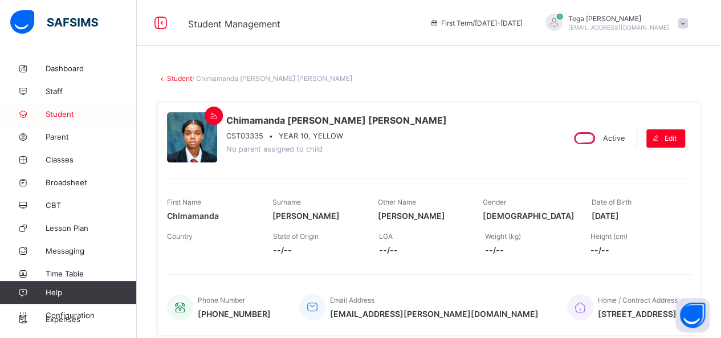
click at [52, 110] on span "Student" at bounding box center [91, 113] width 91 height 9
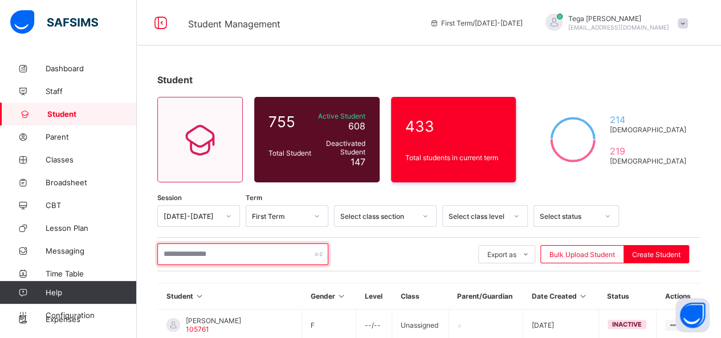
click at [185, 251] on input "text" at bounding box center [242, 254] width 171 height 22
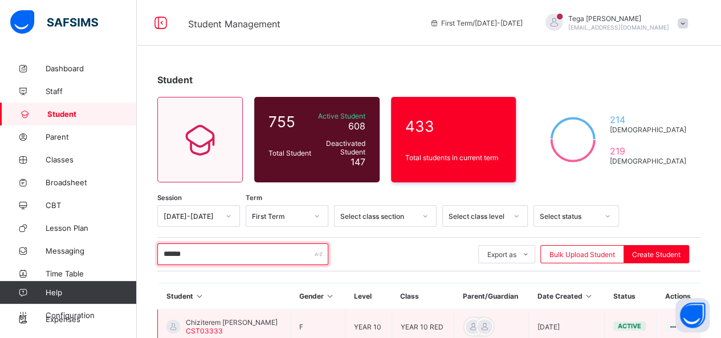
type input "******"
click at [205, 320] on span "Chiziterem Adachukwu Nwakor" at bounding box center [232, 322] width 92 height 9
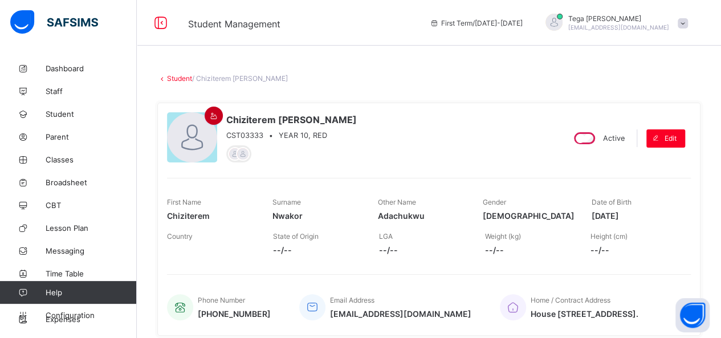
click at [210, 115] on icon at bounding box center [214, 116] width 10 height 9
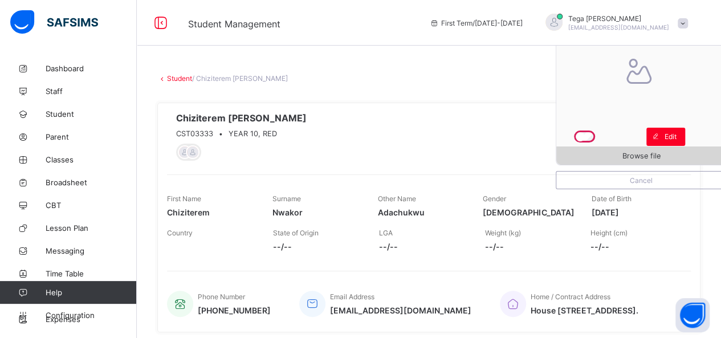
click at [625, 153] on span "Browse file" at bounding box center [641, 156] width 170 height 9
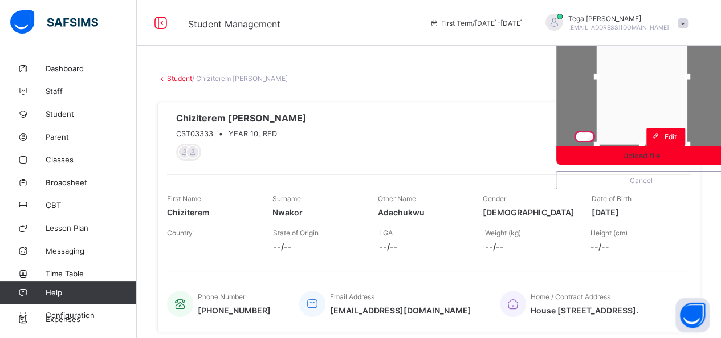
click at [637, 89] on div at bounding box center [641, 77] width 91 height 136
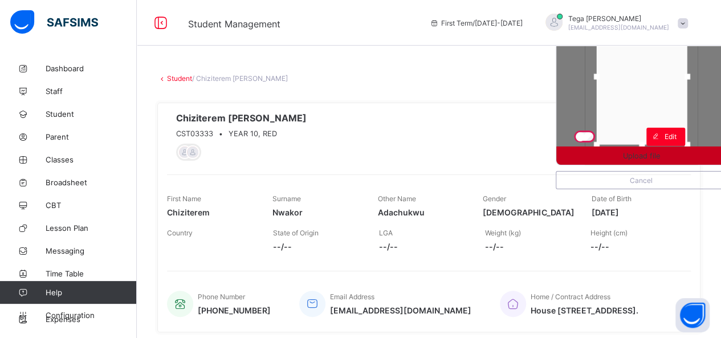
click at [630, 156] on span "Upload file" at bounding box center [641, 156] width 170 height 9
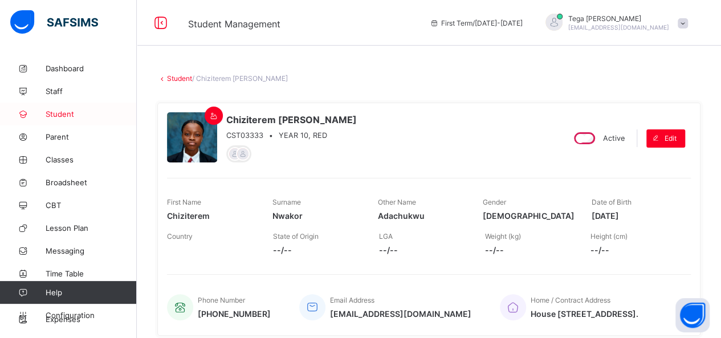
click at [64, 116] on span "Student" at bounding box center [91, 113] width 91 height 9
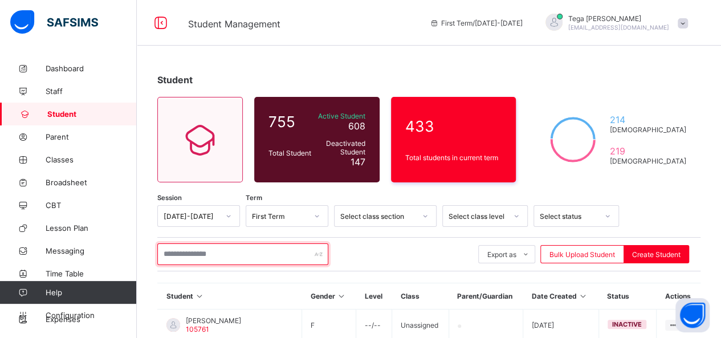
click at [214, 258] on input "text" at bounding box center [242, 254] width 171 height 22
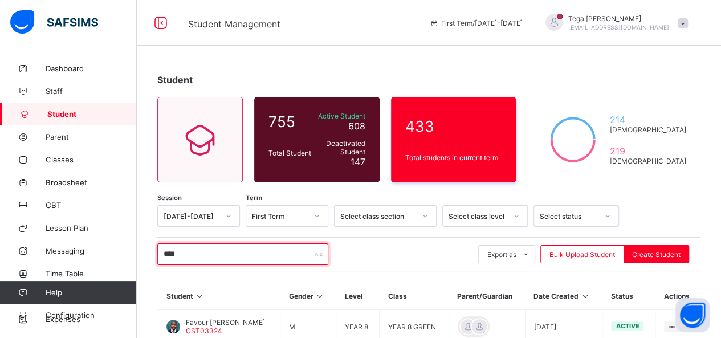
scroll to position [72, 0]
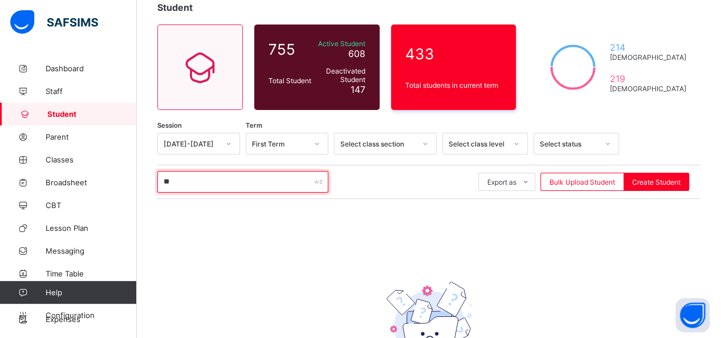
type input "*"
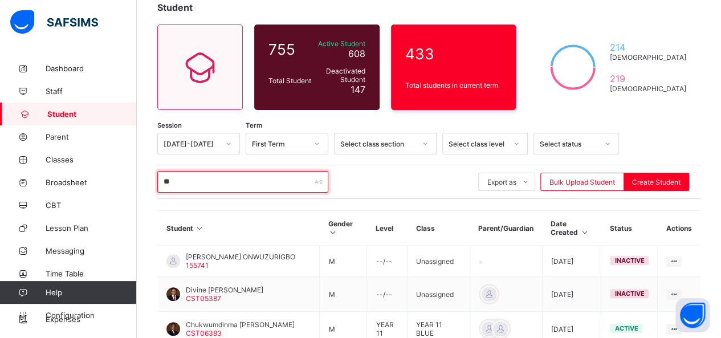
type input "*"
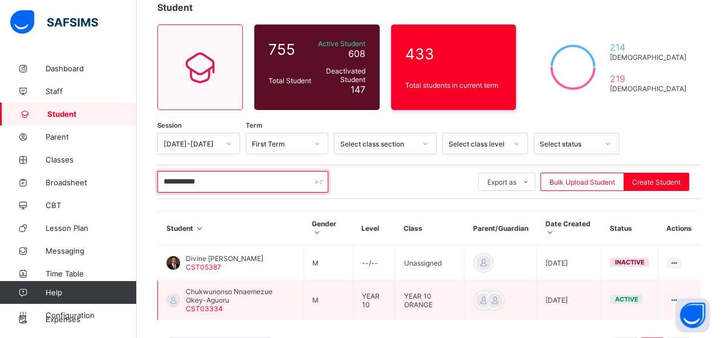
type input "**********"
click at [215, 294] on span "Chukwunonso Nnaemezue Okey-Aguoru" at bounding box center [240, 295] width 109 height 17
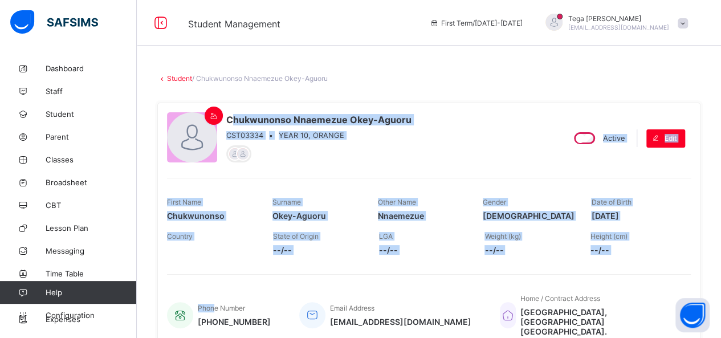
drag, startPoint x: 215, startPoint y: 294, endPoint x: 224, endPoint y: 94, distance: 200.7
click at [224, 94] on div "Chukwunonso Nnaemezue Okey-Aguoru CST03334 • YEAR 10, ORANGE Active Edit First …" at bounding box center [428, 227] width 543 height 266
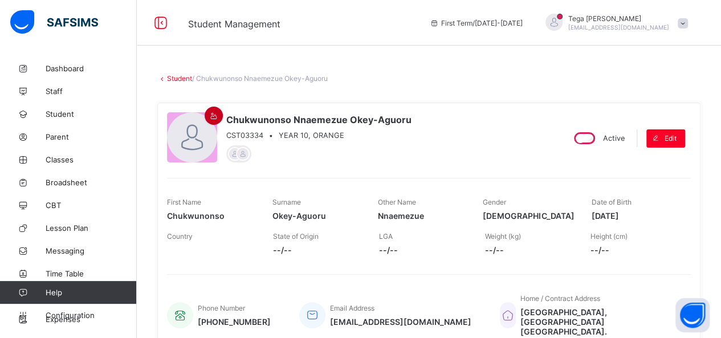
click at [210, 112] on icon at bounding box center [214, 116] width 10 height 9
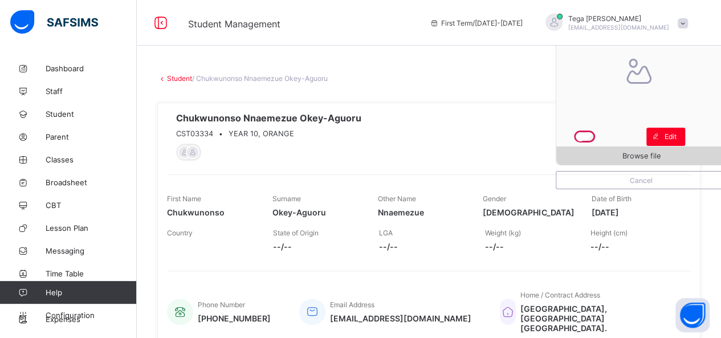
click at [624, 154] on span "Browse file" at bounding box center [641, 156] width 170 height 9
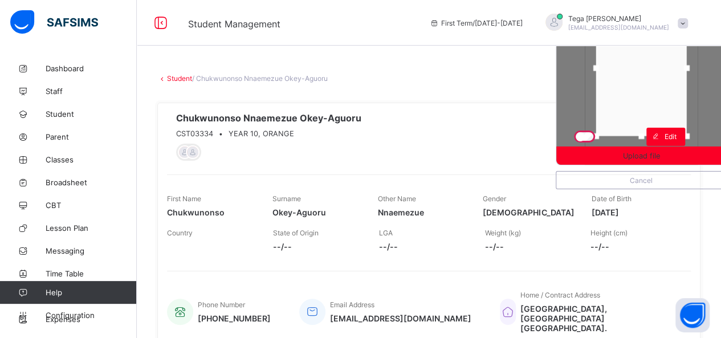
drag, startPoint x: 635, startPoint y: 92, endPoint x: 635, endPoint y: 80, distance: 12.0
click at [635, 80] on div at bounding box center [641, 68] width 91 height 136
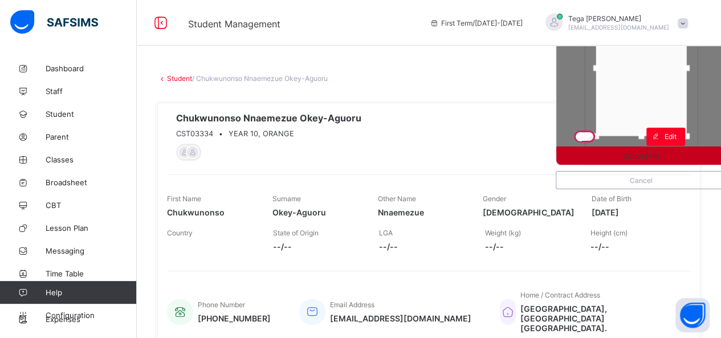
click at [635, 157] on span "Upload file" at bounding box center [641, 156] width 37 height 9
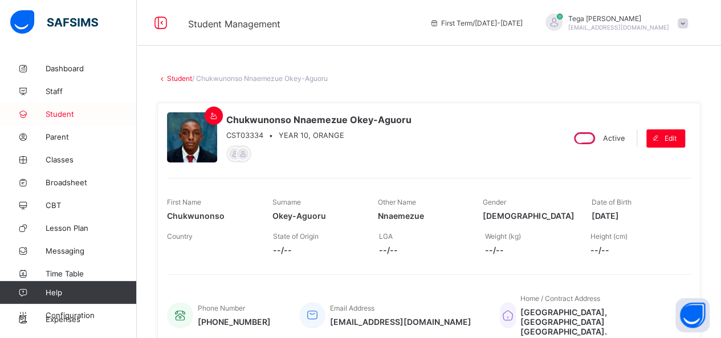
click at [65, 116] on span "Student" at bounding box center [91, 113] width 91 height 9
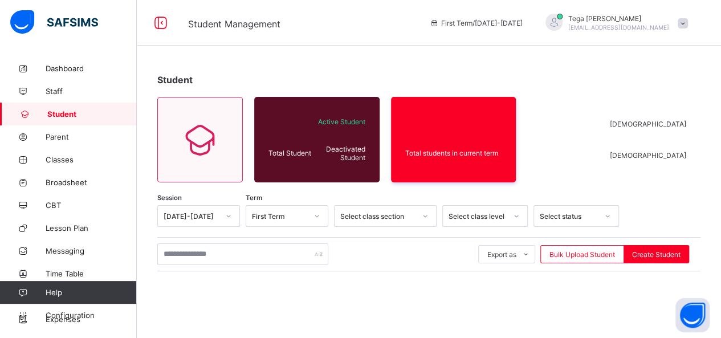
click at [65, 116] on span "Student" at bounding box center [91, 113] width 89 height 9
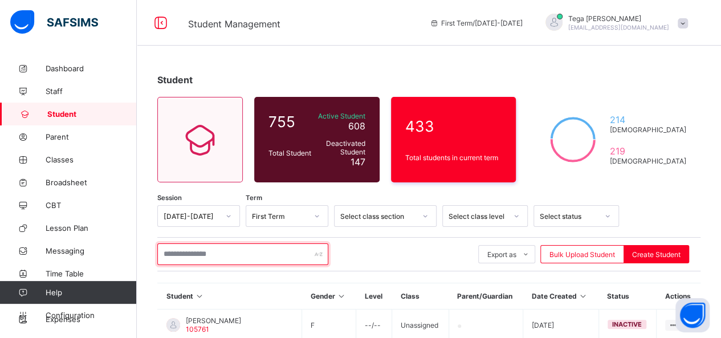
click at [223, 257] on input "text" at bounding box center [242, 254] width 171 height 22
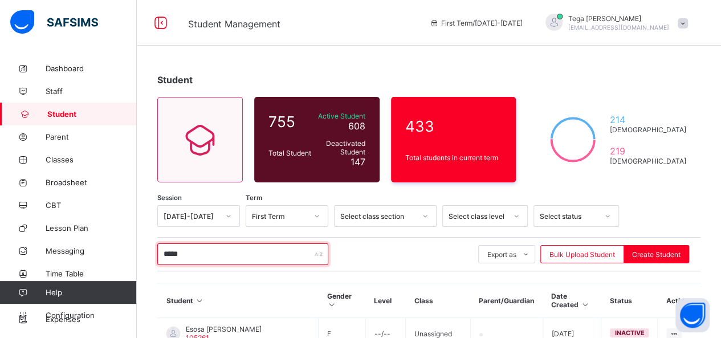
type input "*****"
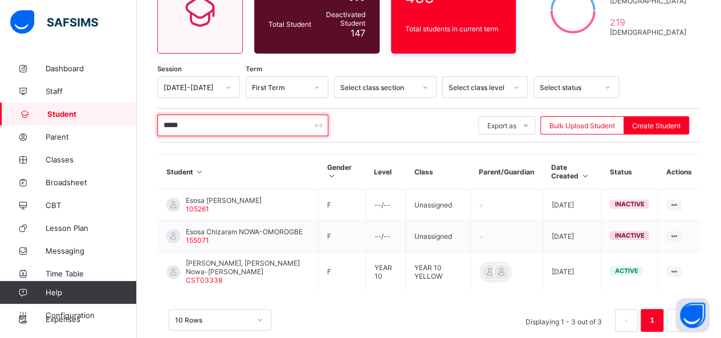
scroll to position [152, 0]
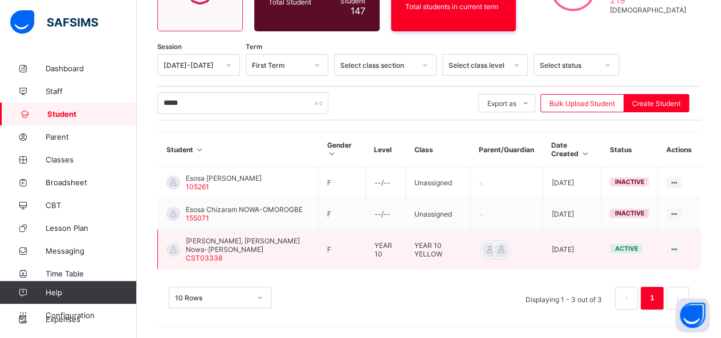
click at [216, 243] on span "Esosa Chizaram, Juditha Nowa-Omorogbe" at bounding box center [248, 244] width 124 height 17
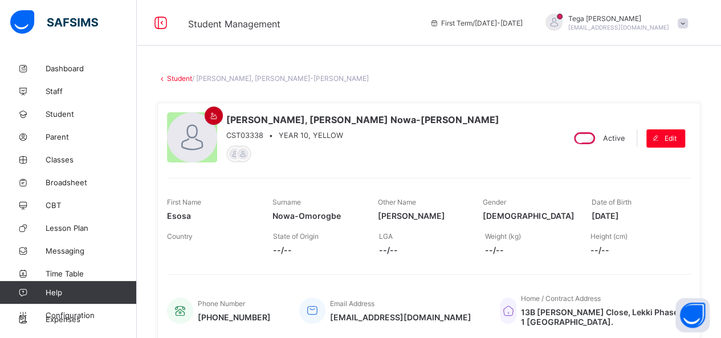
click at [213, 117] on icon at bounding box center [214, 116] width 10 height 9
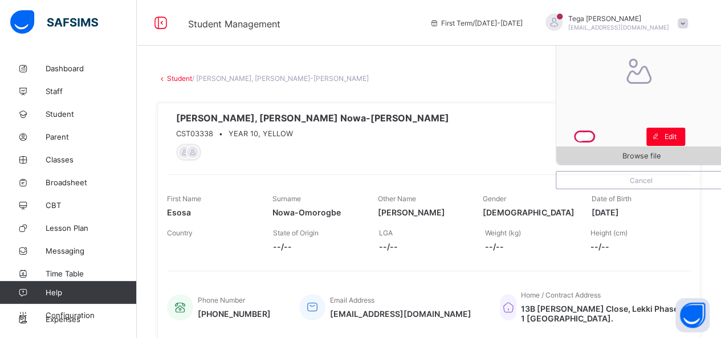
click at [614, 154] on span "Browse file" at bounding box center [641, 156] width 170 height 9
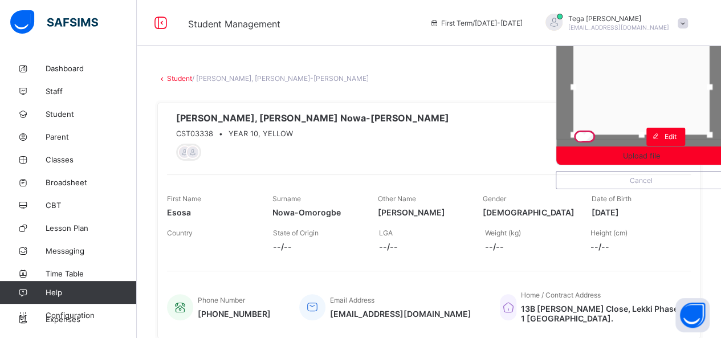
drag, startPoint x: 604, startPoint y: 99, endPoint x: 604, endPoint y: 105, distance: 6.8
click at [604, 105] on div at bounding box center [641, 87] width 136 height 96
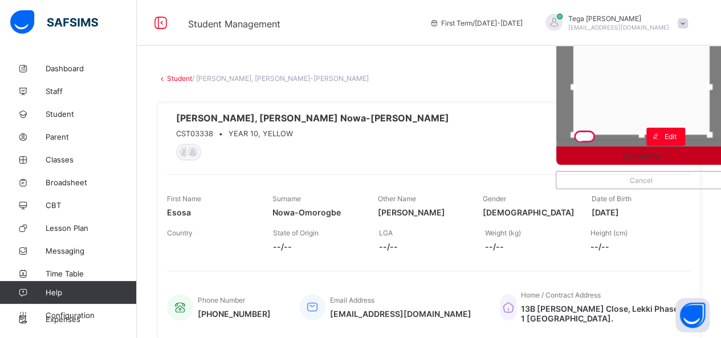
click at [660, 150] on div "Upload file" at bounding box center [641, 155] width 170 height 18
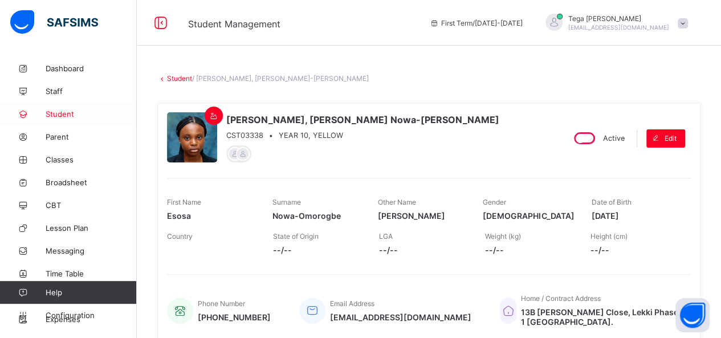
click at [56, 114] on span "Student" at bounding box center [91, 113] width 91 height 9
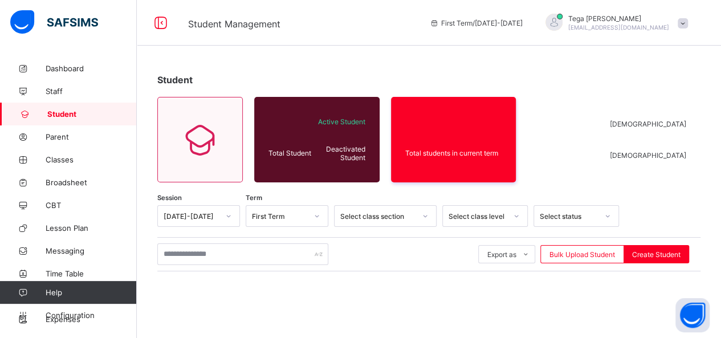
click at [56, 114] on span "Student" at bounding box center [91, 113] width 89 height 9
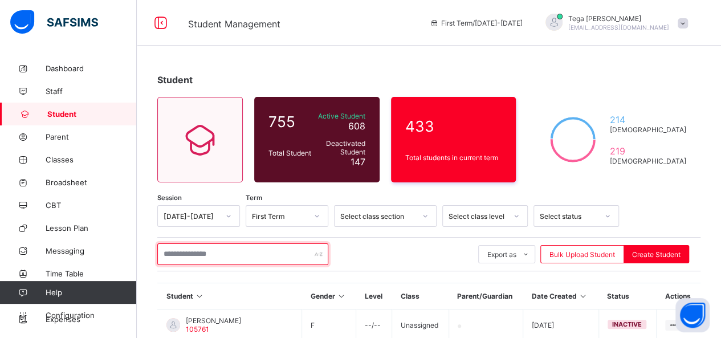
click at [189, 248] on input "text" at bounding box center [242, 254] width 171 height 22
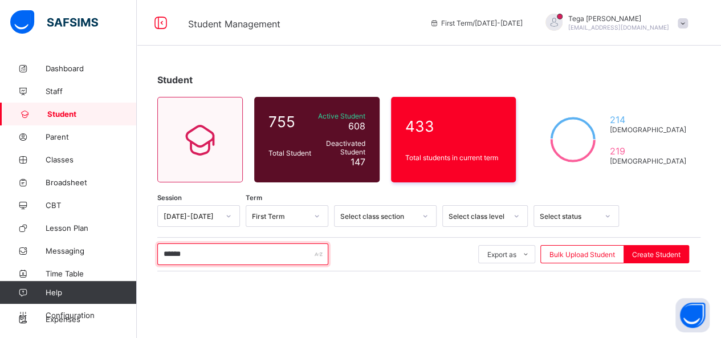
type input "******"
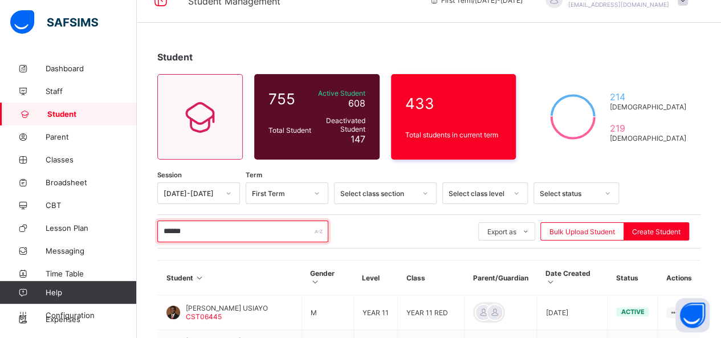
scroll to position [118, 0]
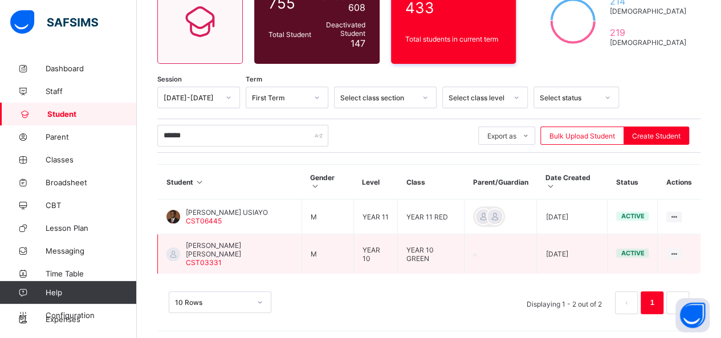
click at [251, 243] on span "George Munachimso Onyebuchi - Ezenwobi" at bounding box center [239, 249] width 107 height 17
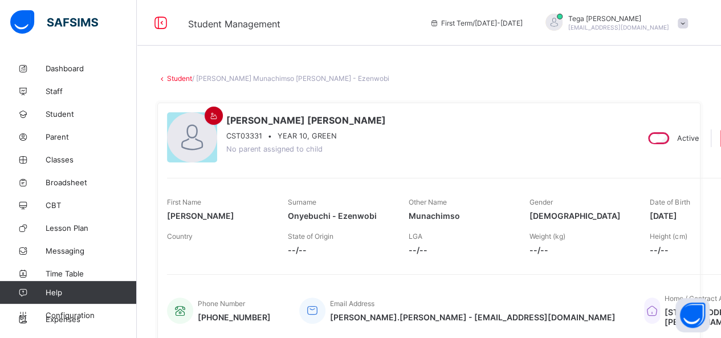
click at [213, 114] on icon at bounding box center [214, 116] width 10 height 9
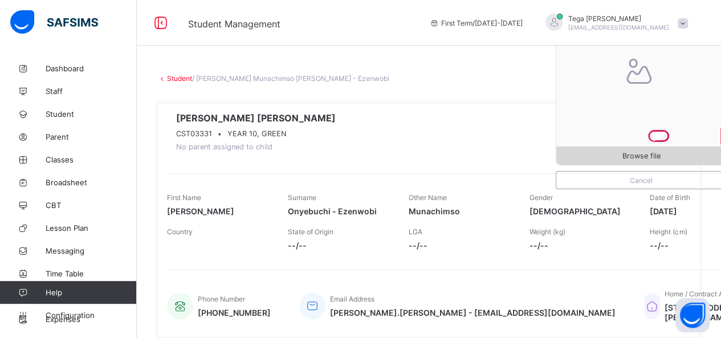
click at [632, 155] on span "Browse file" at bounding box center [641, 156] width 38 height 9
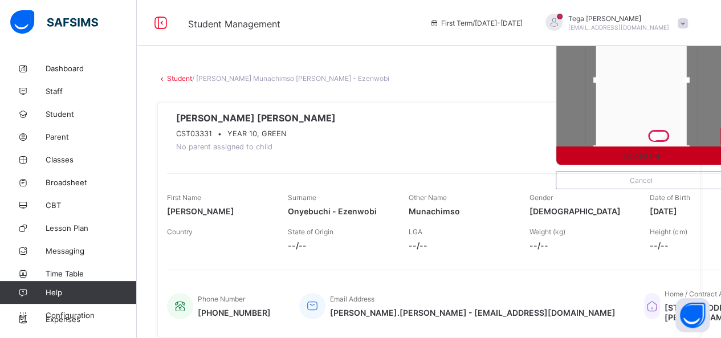
click at [649, 157] on span "Upload file" at bounding box center [641, 156] width 37 height 9
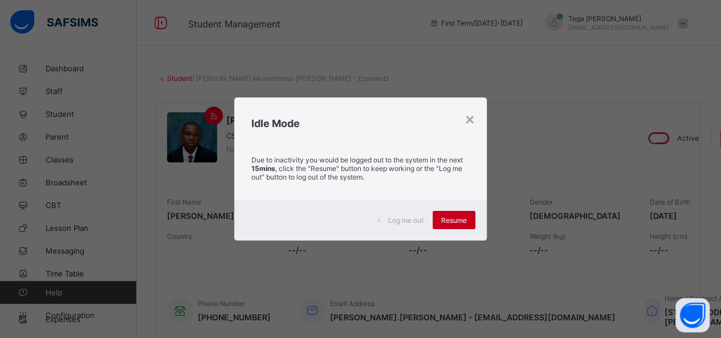
click at [447, 217] on span "Resume" at bounding box center [454, 220] width 26 height 9
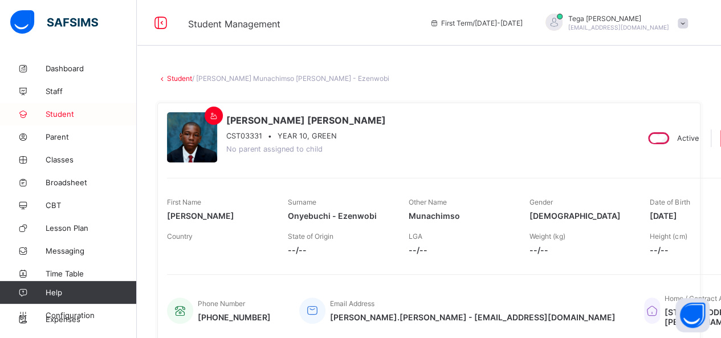
click at [52, 110] on span "Student" at bounding box center [91, 113] width 91 height 9
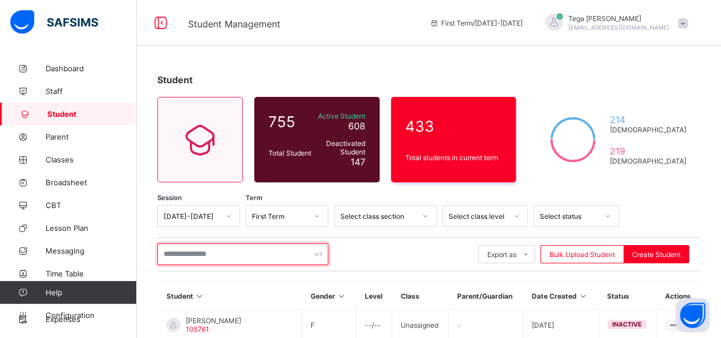
click at [199, 249] on input "text" at bounding box center [242, 254] width 171 height 22
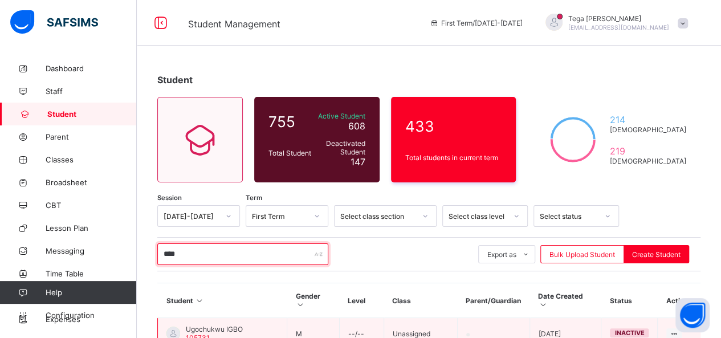
drag, startPoint x: 199, startPoint y: 249, endPoint x: 463, endPoint y: 317, distance: 272.4
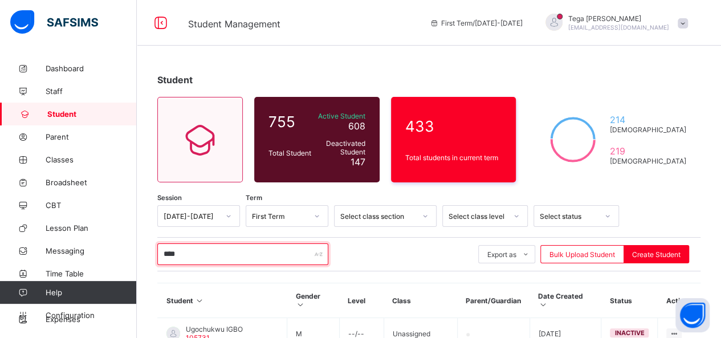
scroll to position [267, 0]
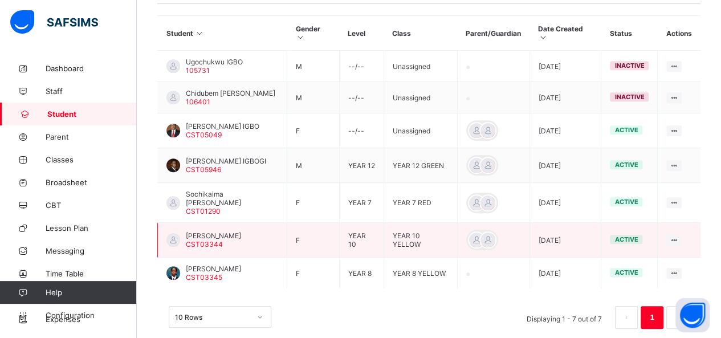
type input "****"
click at [195, 231] on span "[PERSON_NAME]" at bounding box center [213, 235] width 55 height 9
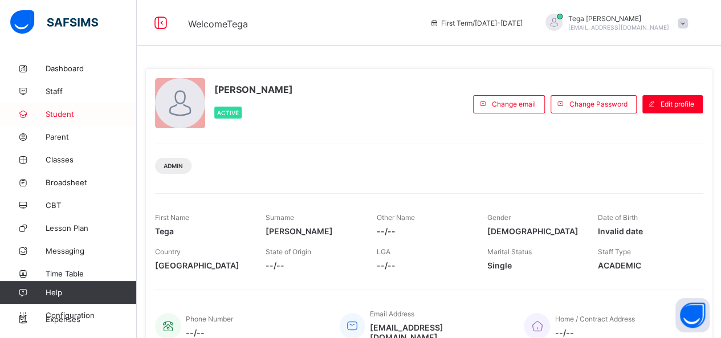
click at [66, 112] on span "Student" at bounding box center [91, 113] width 91 height 9
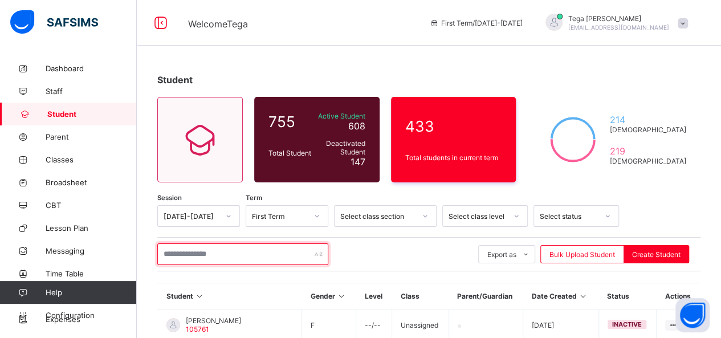
click at [178, 253] on input "text" at bounding box center [242, 254] width 171 height 22
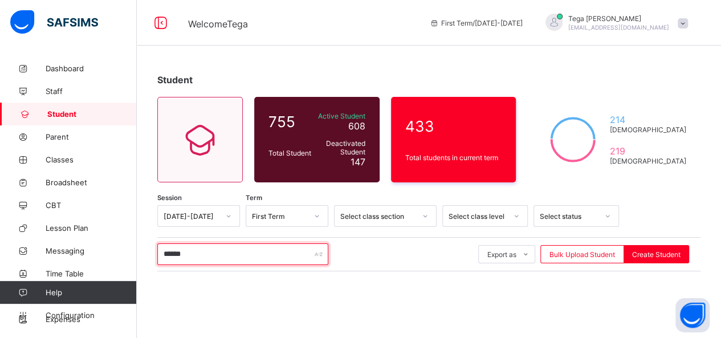
type input "******"
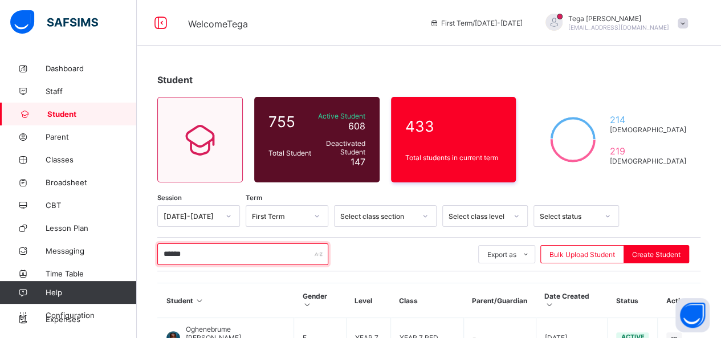
scroll to position [103, 0]
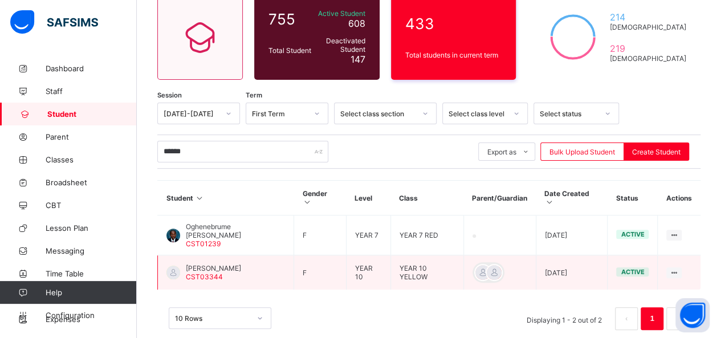
click at [209, 264] on span "[PERSON_NAME]" at bounding box center [213, 268] width 55 height 9
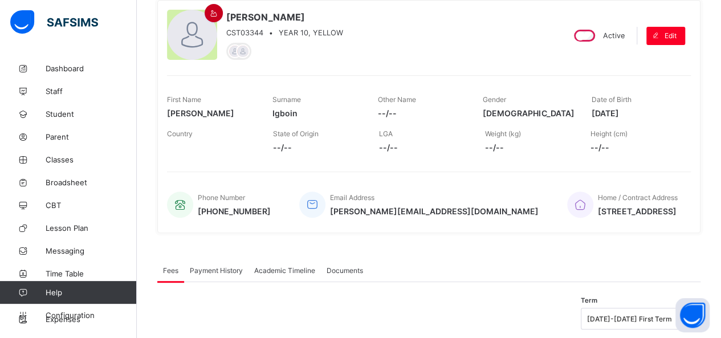
click at [215, 11] on icon at bounding box center [214, 13] width 10 height 9
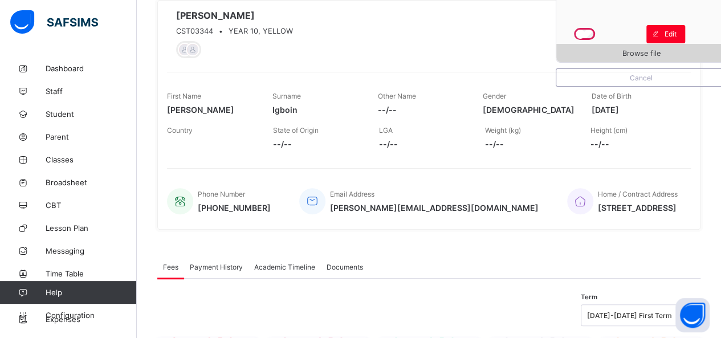
click at [623, 55] on span "Browse file" at bounding box center [641, 53] width 170 height 9
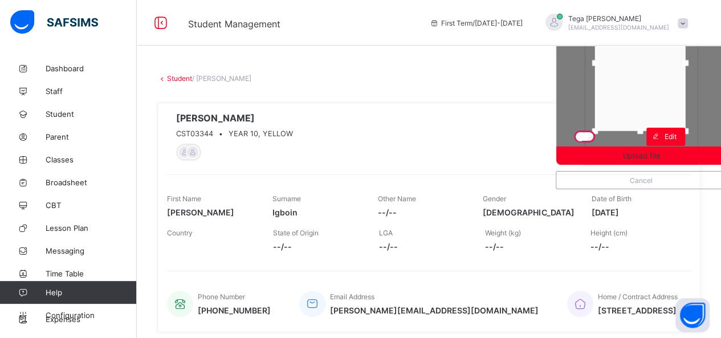
drag, startPoint x: 658, startPoint y: 79, endPoint x: 657, endPoint y: 59, distance: 19.4
click at [657, 59] on div at bounding box center [640, 63] width 91 height 136
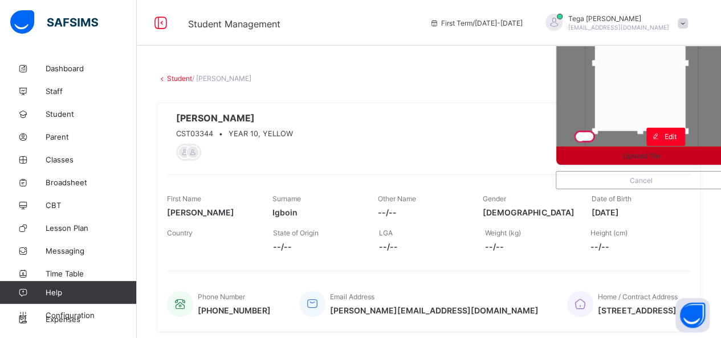
click at [644, 153] on span "Upload file" at bounding box center [641, 156] width 37 height 9
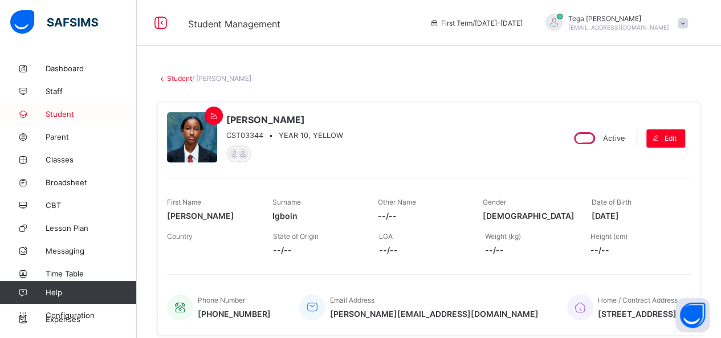
click at [66, 116] on span "Student" at bounding box center [91, 113] width 91 height 9
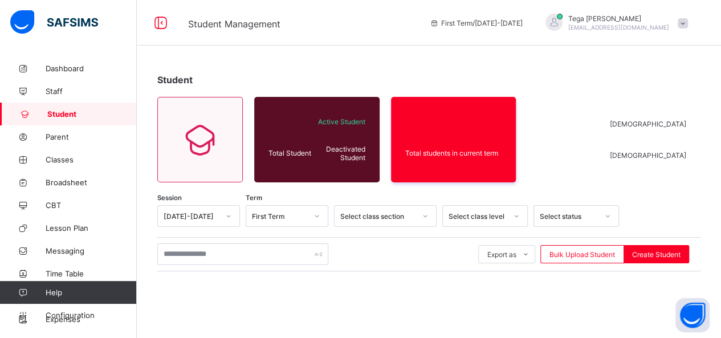
click at [66, 116] on span "Student" at bounding box center [91, 113] width 89 height 9
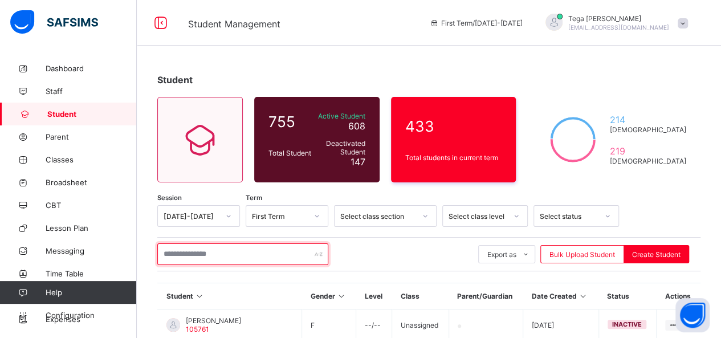
click at [200, 255] on input "text" at bounding box center [242, 254] width 171 height 22
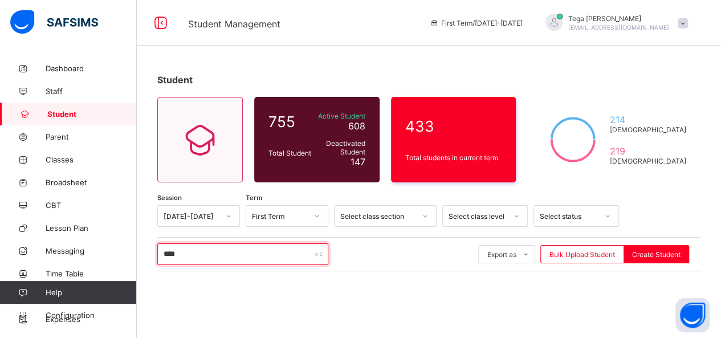
type input "****"
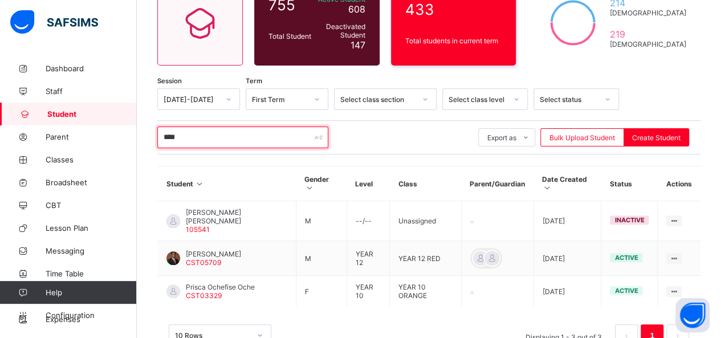
scroll to position [133, 0]
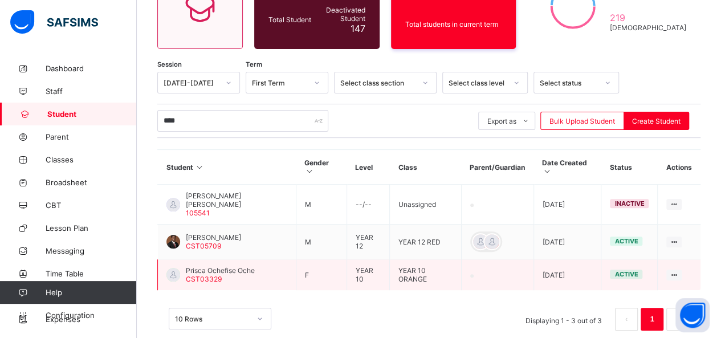
click at [203, 266] on span "Prisca Ochefise Oche" at bounding box center [220, 270] width 69 height 9
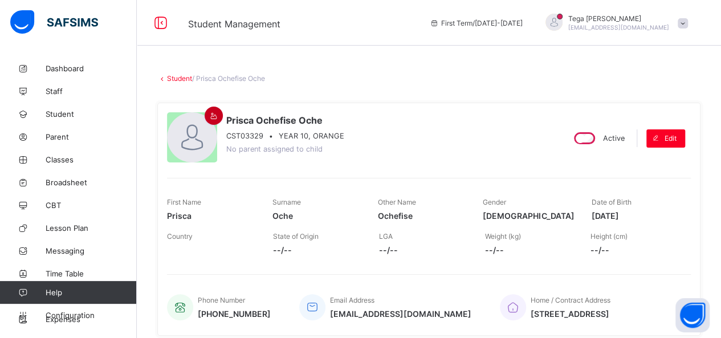
click at [211, 117] on icon at bounding box center [214, 116] width 10 height 9
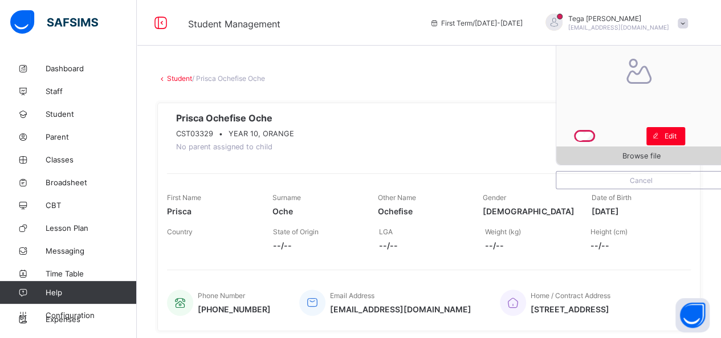
click at [633, 158] on span "Browse file" at bounding box center [641, 156] width 38 height 9
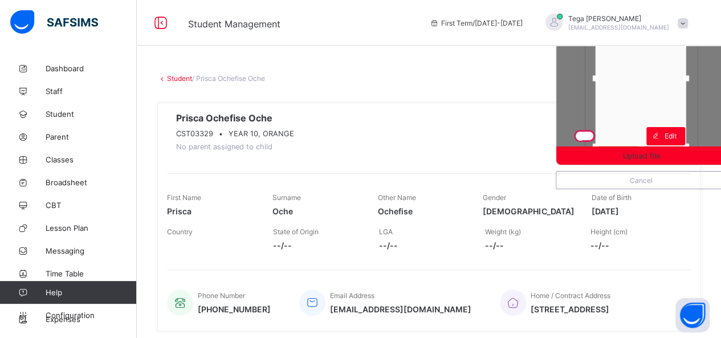
click at [623, 101] on div at bounding box center [640, 78] width 91 height 136
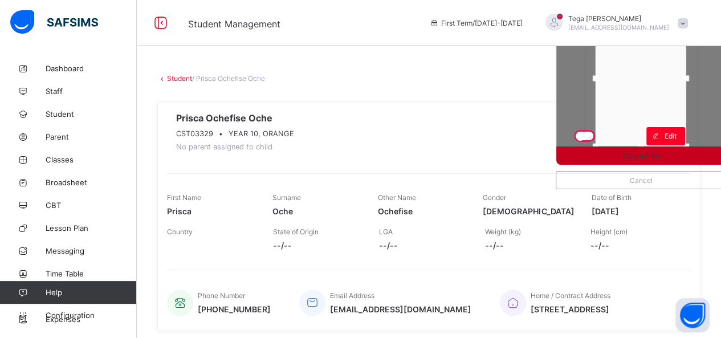
click at [646, 155] on span "Upload file" at bounding box center [641, 156] width 37 height 9
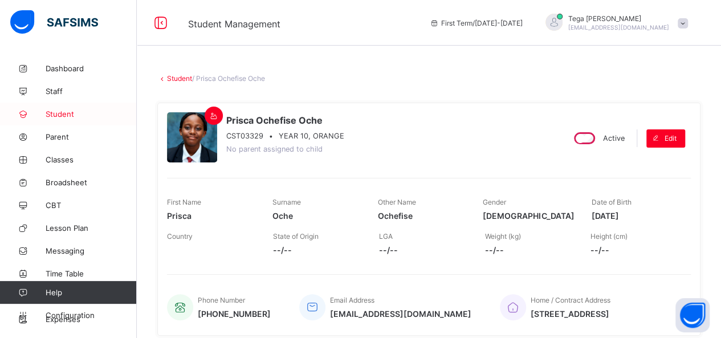
click at [58, 114] on span "Student" at bounding box center [91, 113] width 91 height 9
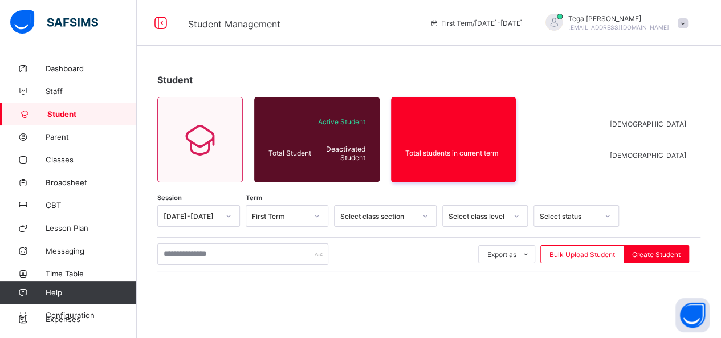
click at [58, 114] on span "Student" at bounding box center [91, 113] width 89 height 9
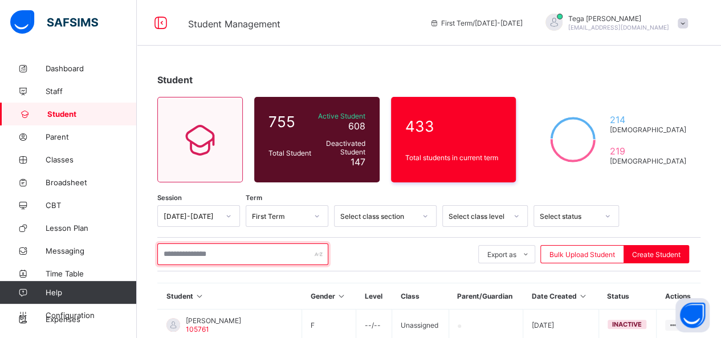
click at [204, 245] on input "text" at bounding box center [242, 254] width 171 height 22
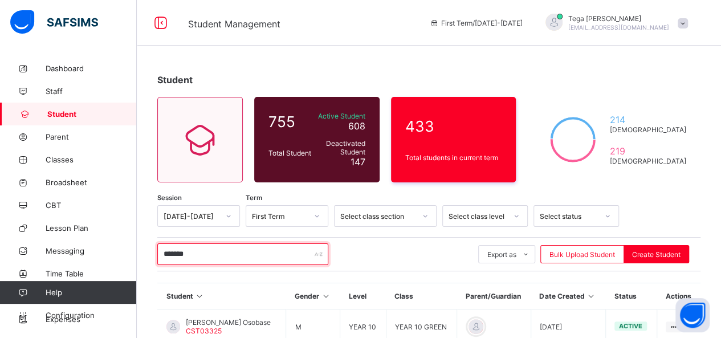
type input "*******"
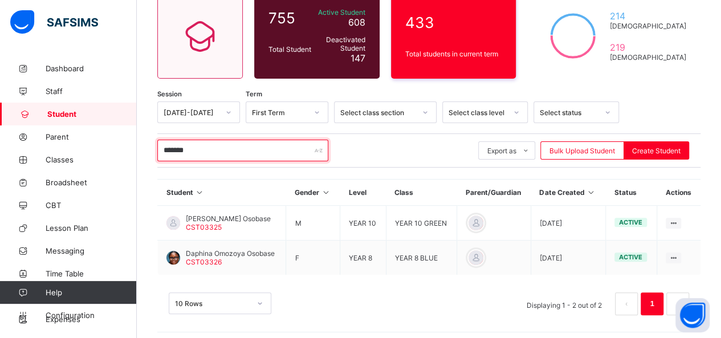
scroll to position [107, 0]
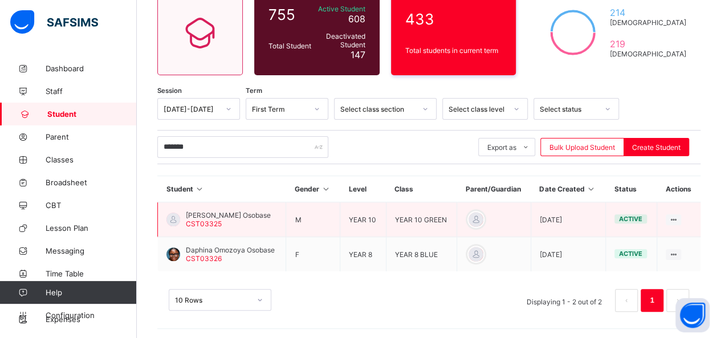
click at [197, 219] on span "CST03325" at bounding box center [204, 223] width 36 height 9
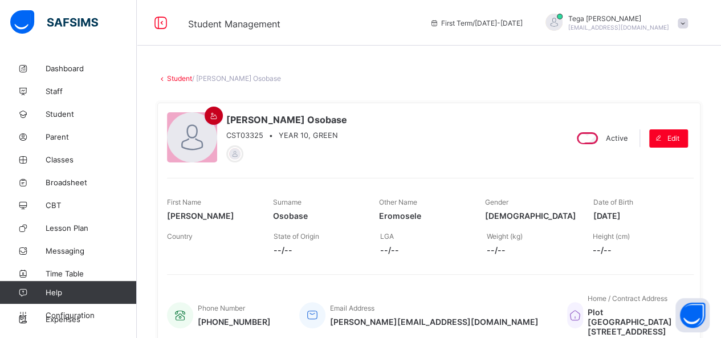
click at [212, 112] on icon at bounding box center [214, 116] width 10 height 9
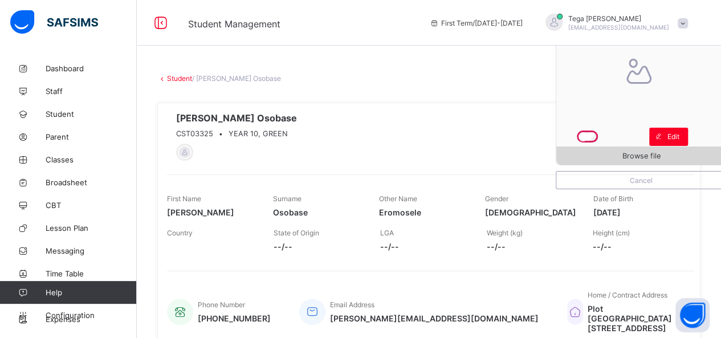
click at [618, 155] on span "Browse file" at bounding box center [641, 156] width 170 height 9
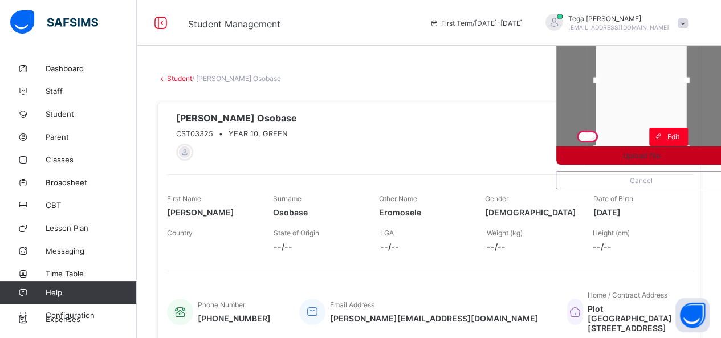
click at [672, 156] on span "Upload file" at bounding box center [641, 156] width 170 height 9
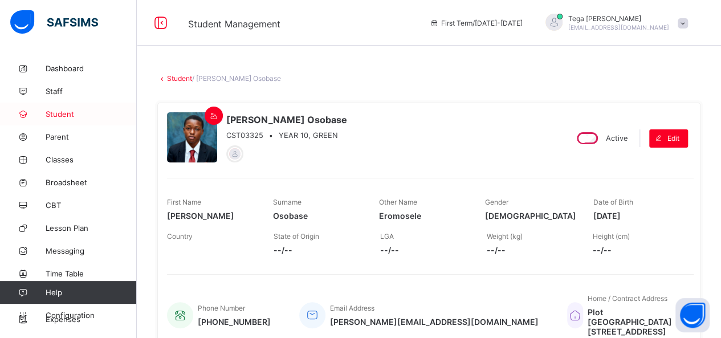
click at [62, 114] on span "Student" at bounding box center [91, 113] width 91 height 9
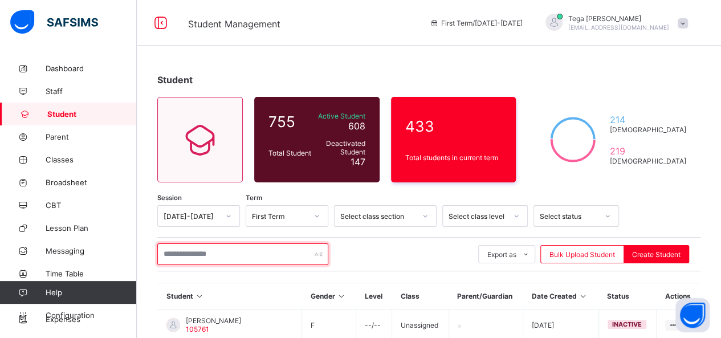
click at [181, 250] on input "text" at bounding box center [242, 254] width 171 height 22
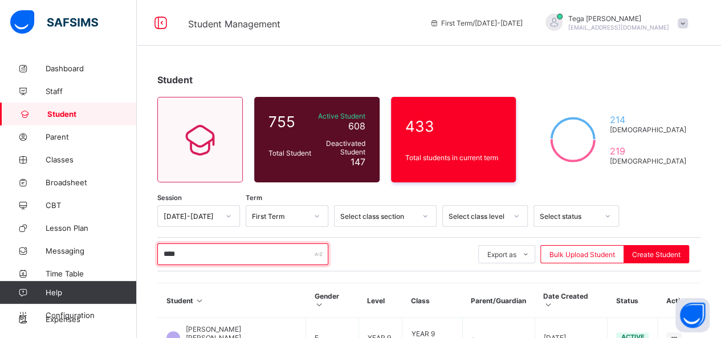
type input "********"
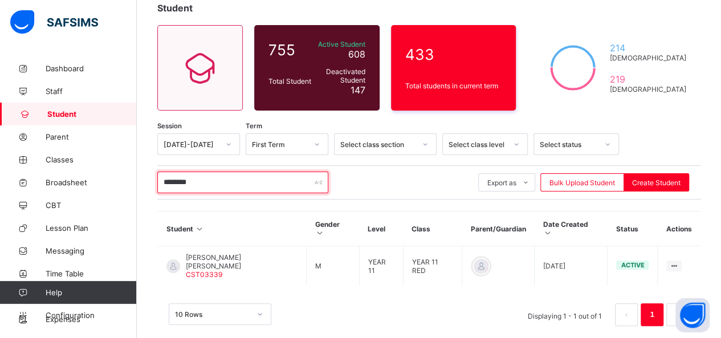
scroll to position [72, 0]
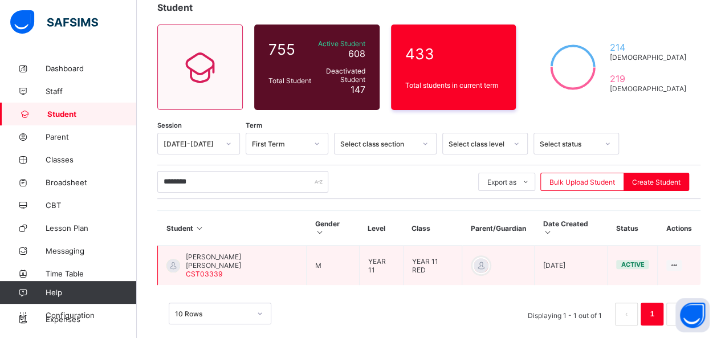
click at [231, 252] on span "[PERSON_NAME] [PERSON_NAME]" at bounding box center [242, 260] width 112 height 17
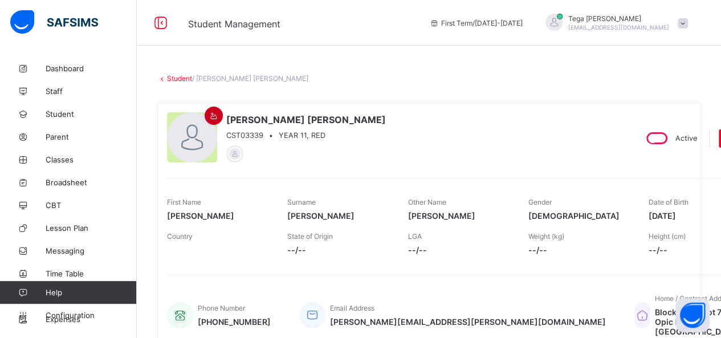
click at [214, 117] on icon at bounding box center [214, 116] width 10 height 9
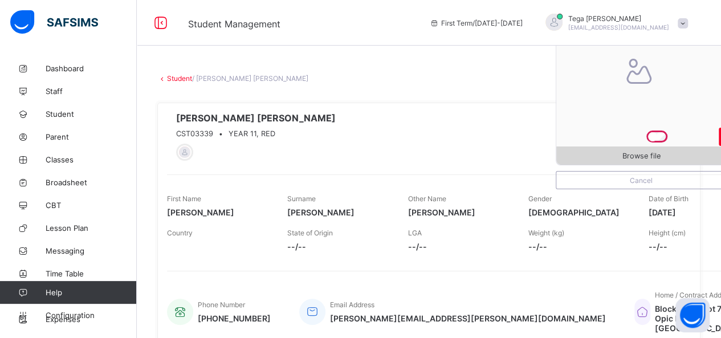
click at [660, 153] on span "Browse file" at bounding box center [641, 156] width 38 height 9
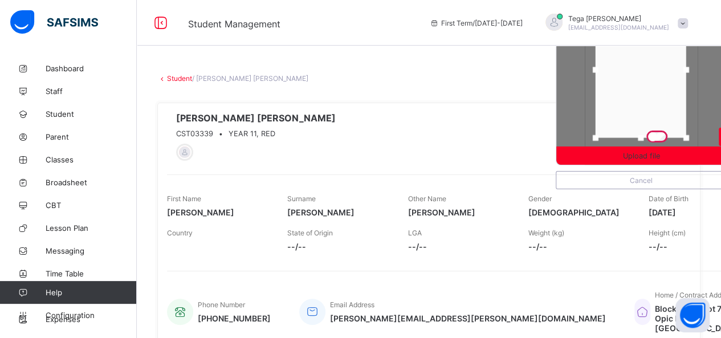
drag, startPoint x: 661, startPoint y: 77, endPoint x: 660, endPoint y: 67, distance: 10.3
click at [660, 67] on div at bounding box center [640, 70] width 91 height 136
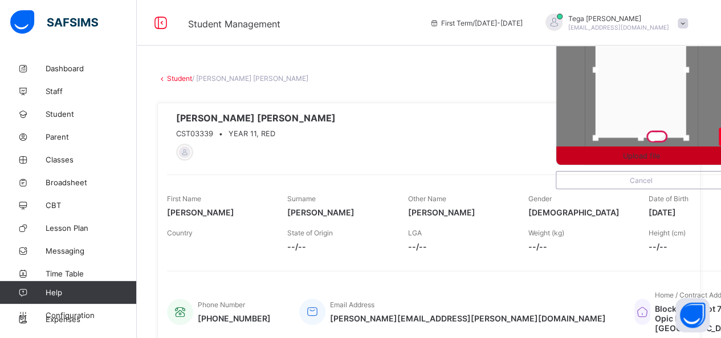
click at [641, 149] on div "Upload file" at bounding box center [641, 155] width 170 height 18
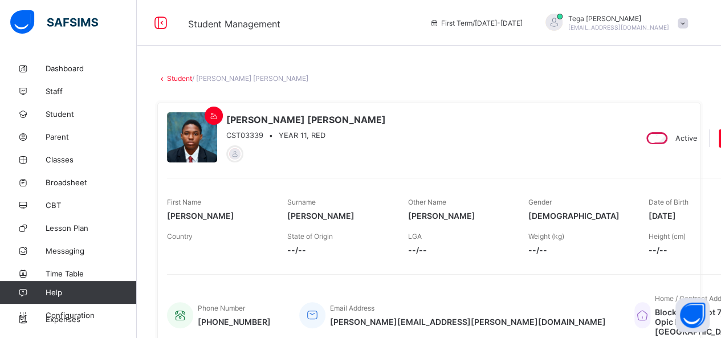
click at [357, 76] on div "Student / [PERSON_NAME] [PERSON_NAME]" at bounding box center [428, 78] width 543 height 9
click at [60, 112] on span "Student" at bounding box center [91, 113] width 91 height 9
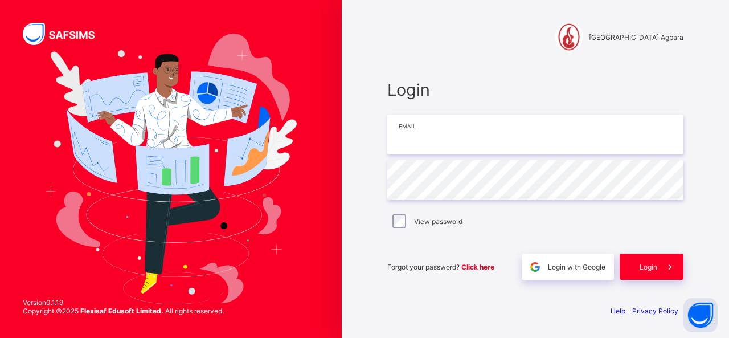
type input "**********"
